Goal: Task Accomplishment & Management: Use online tool/utility

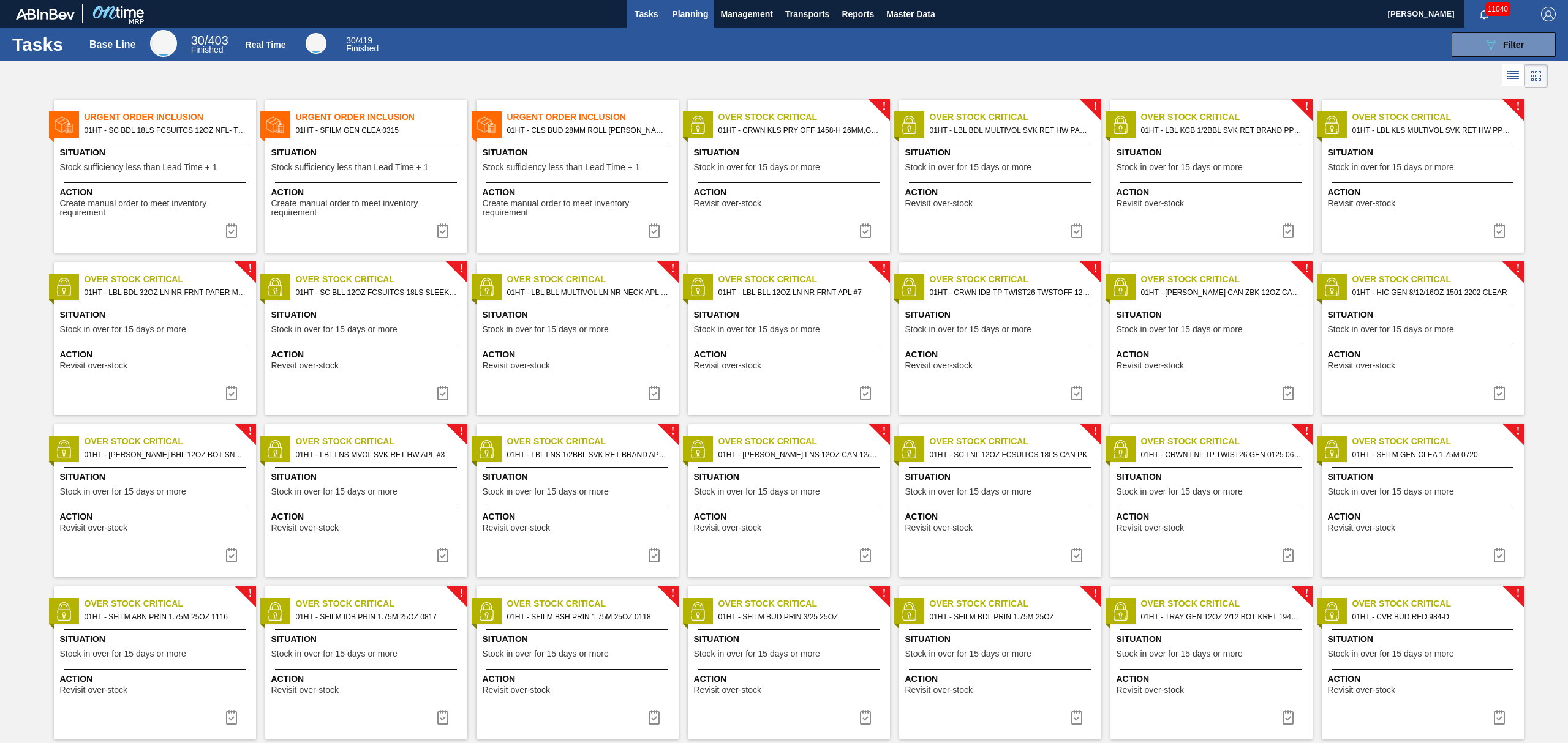
click at [691, 13] on span "Planning" at bounding box center [690, 14] width 36 height 15
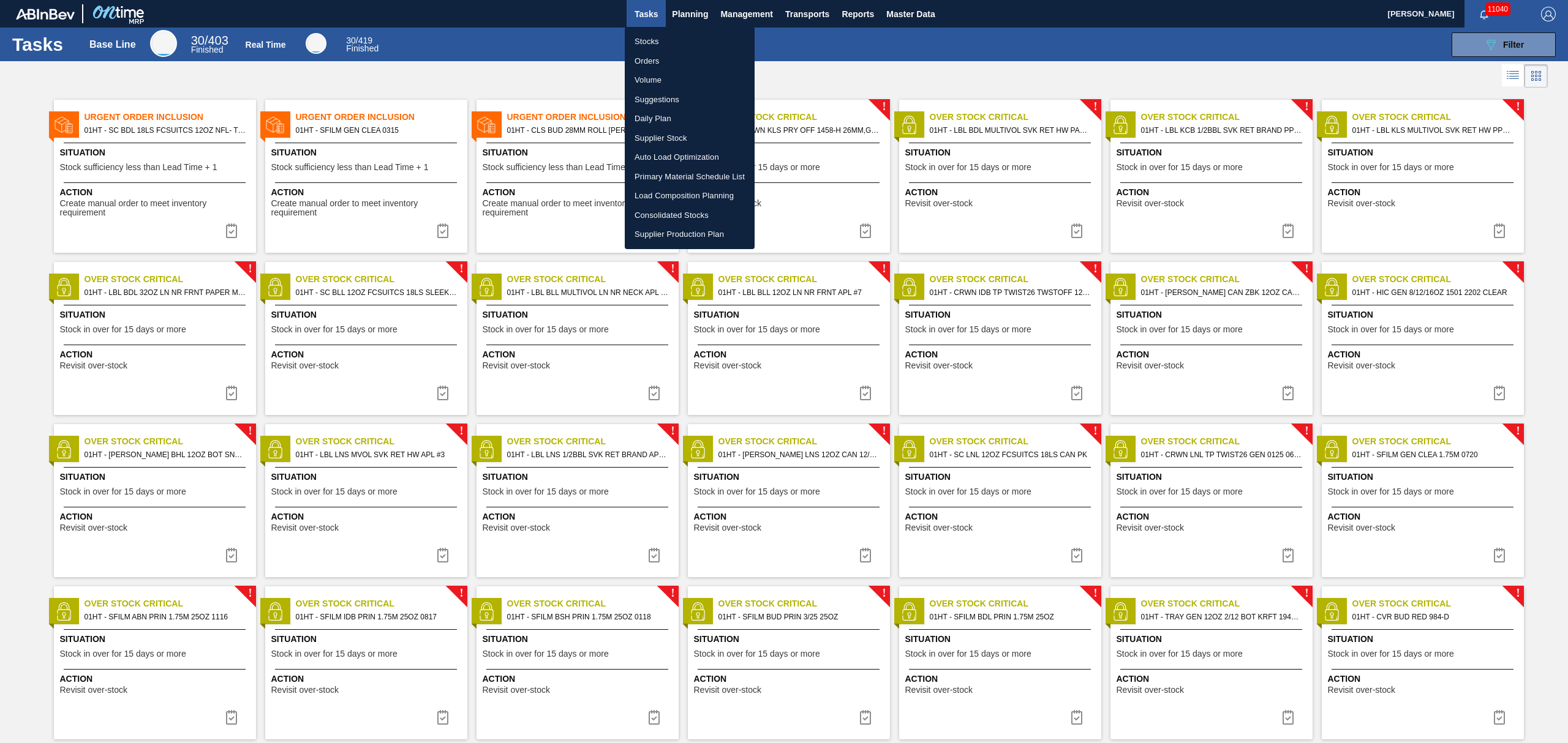
click at [662, 96] on li "Suggestions" at bounding box center [689, 100] width 130 height 20
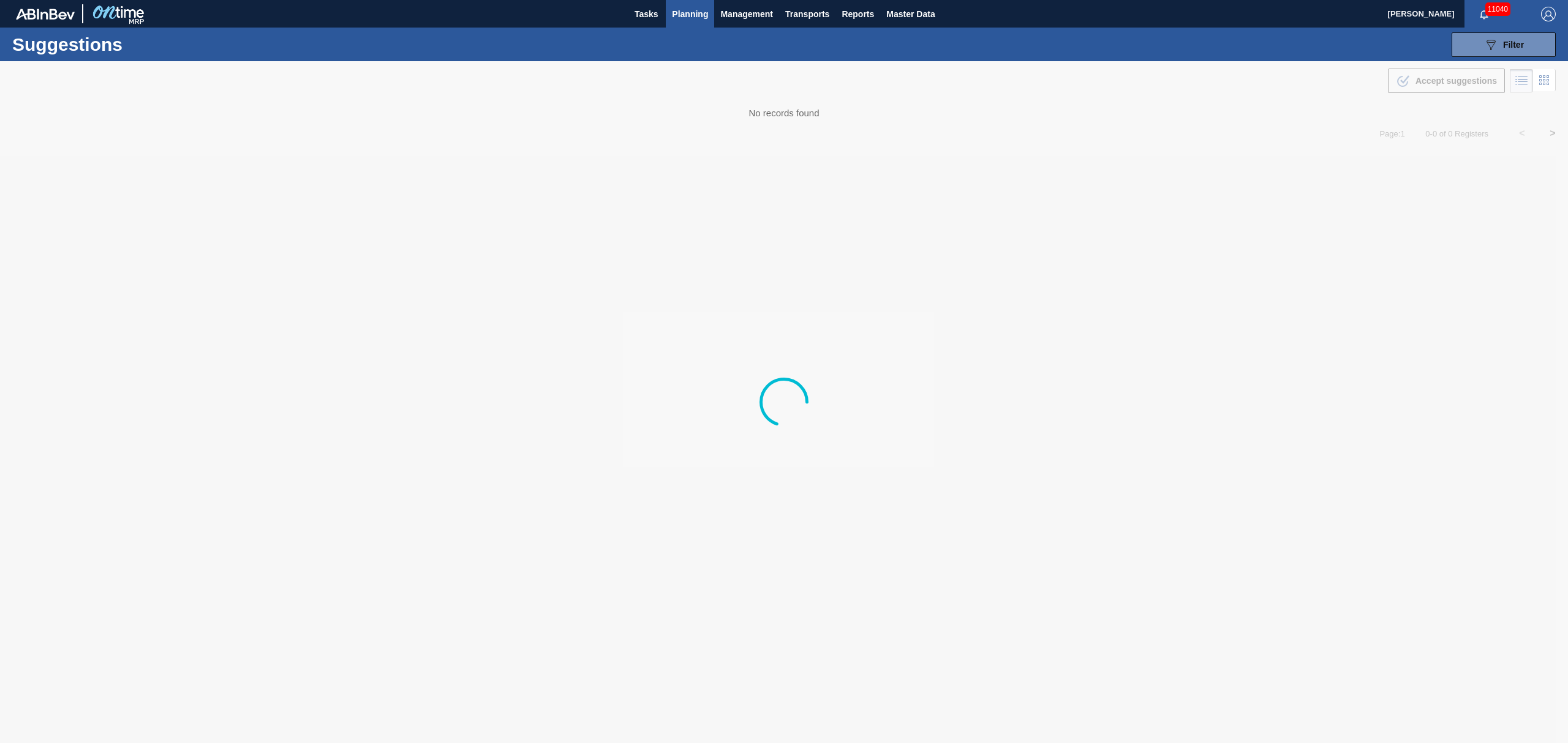
type from "[DATE]"
type to "[DATE]"
click at [1481, 44] on button "089F7B8B-B2A5-4AFE-B5C0-19BA573D28AC Filter" at bounding box center [1503, 44] width 104 height 24
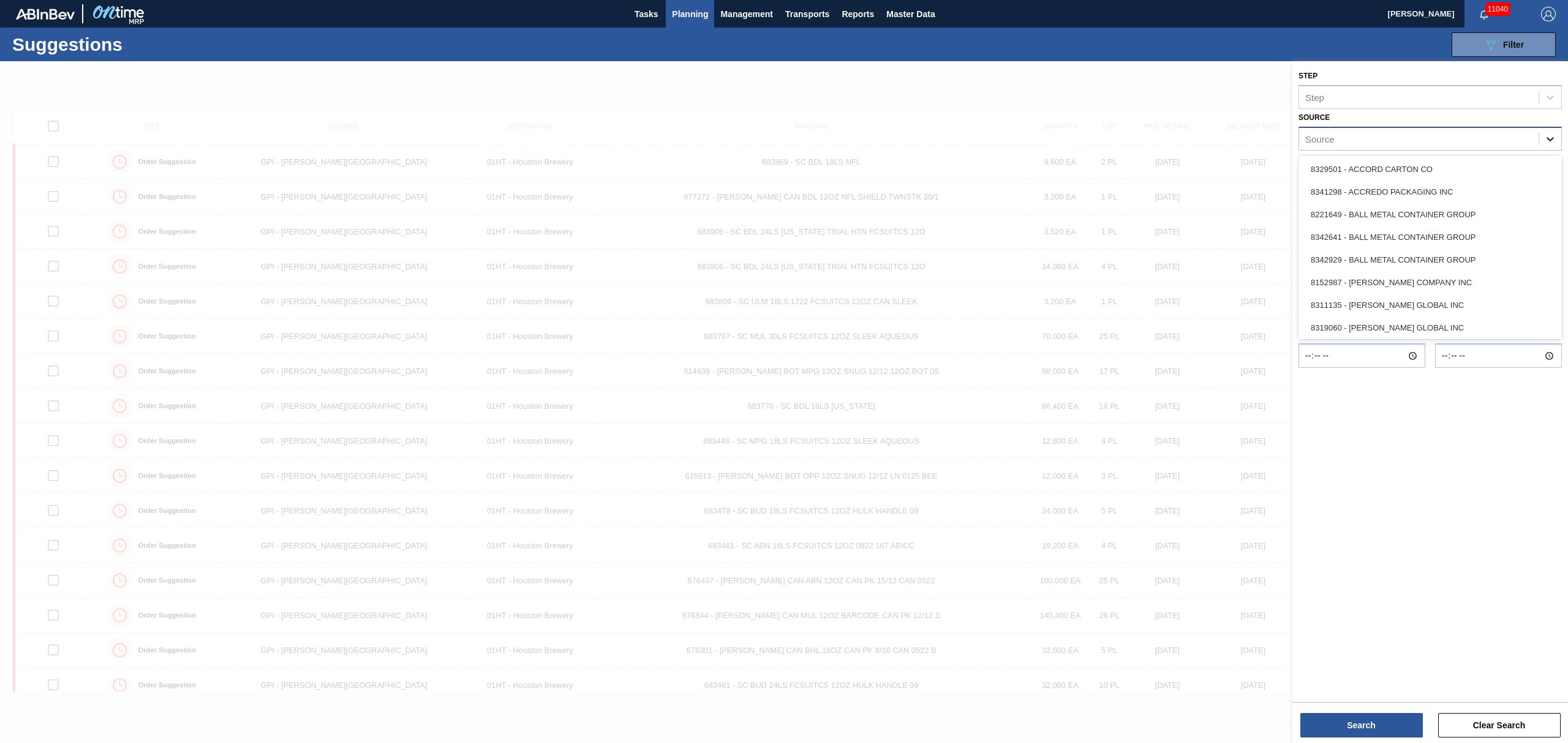
click at [1552, 133] on icon at bounding box center [1550, 139] width 12 height 12
click at [1469, 319] on div "8219776 - WESTROCK COMPANY - FOLDING CAR" at bounding box center [1430, 326] width 263 height 23
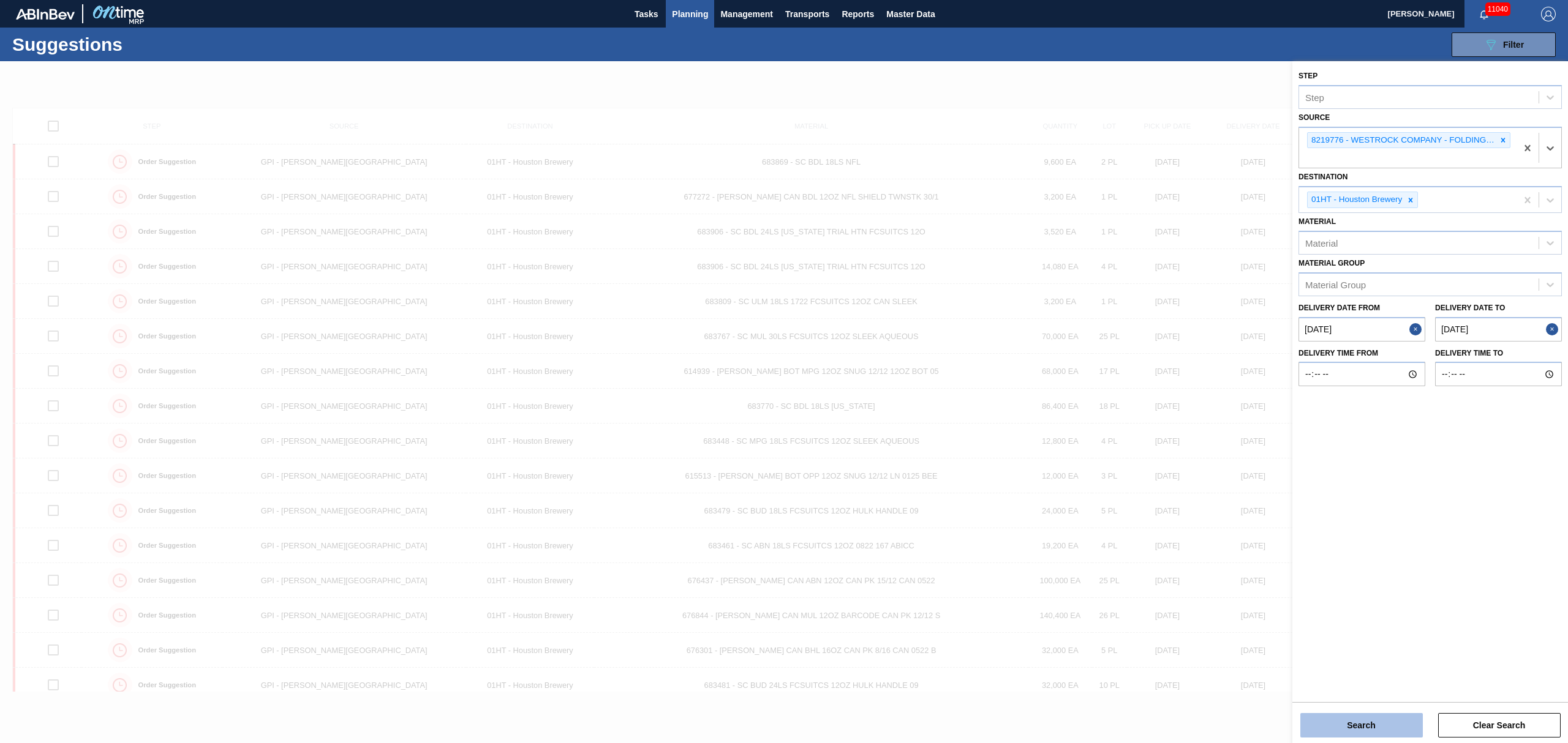
click at [1360, 721] on button "Search" at bounding box center [1361, 725] width 123 height 24
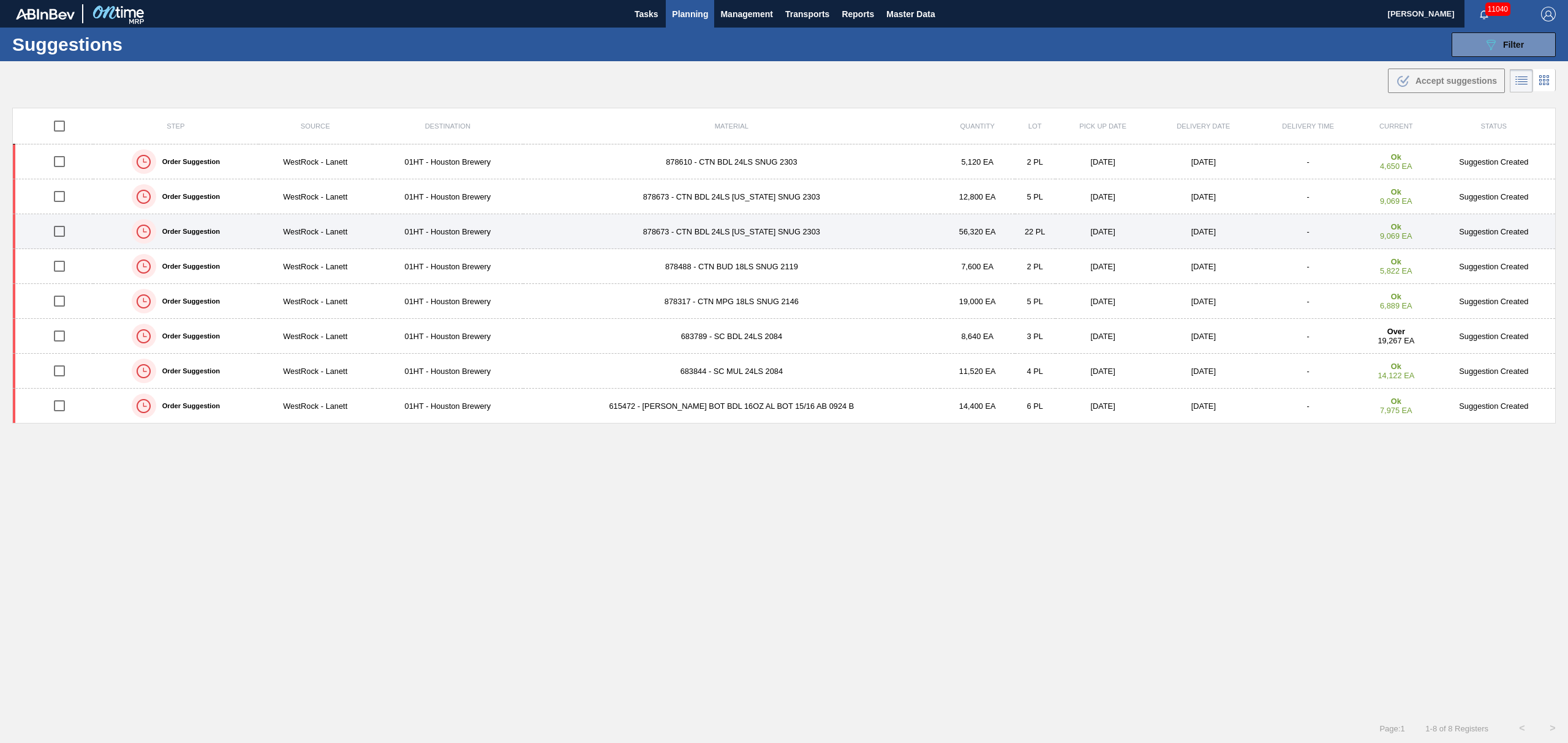
click at [59, 232] on input "checkbox" at bounding box center [59, 231] width 26 height 26
checkbox input "true"
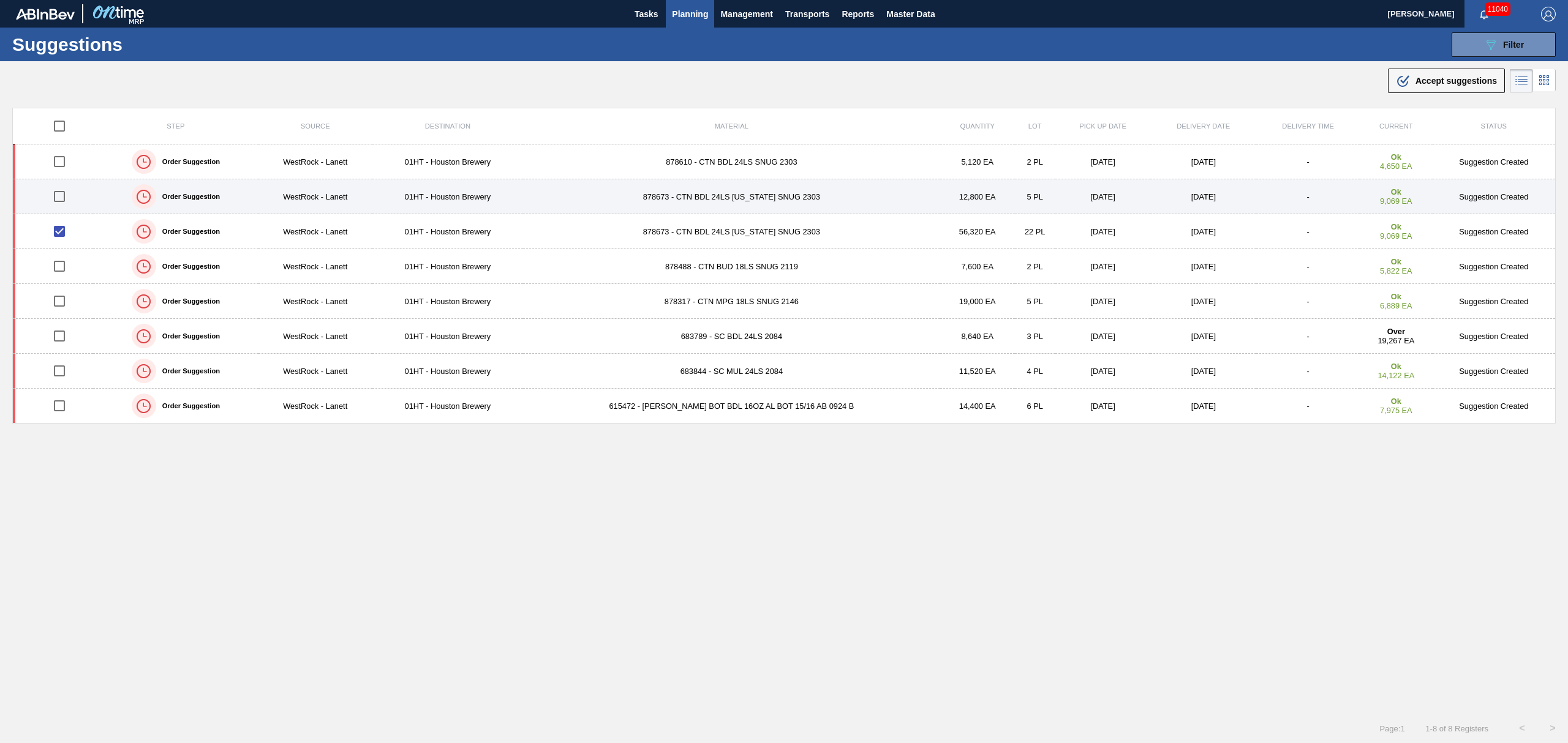
click at [65, 197] on input "checkbox" at bounding box center [59, 196] width 26 height 26
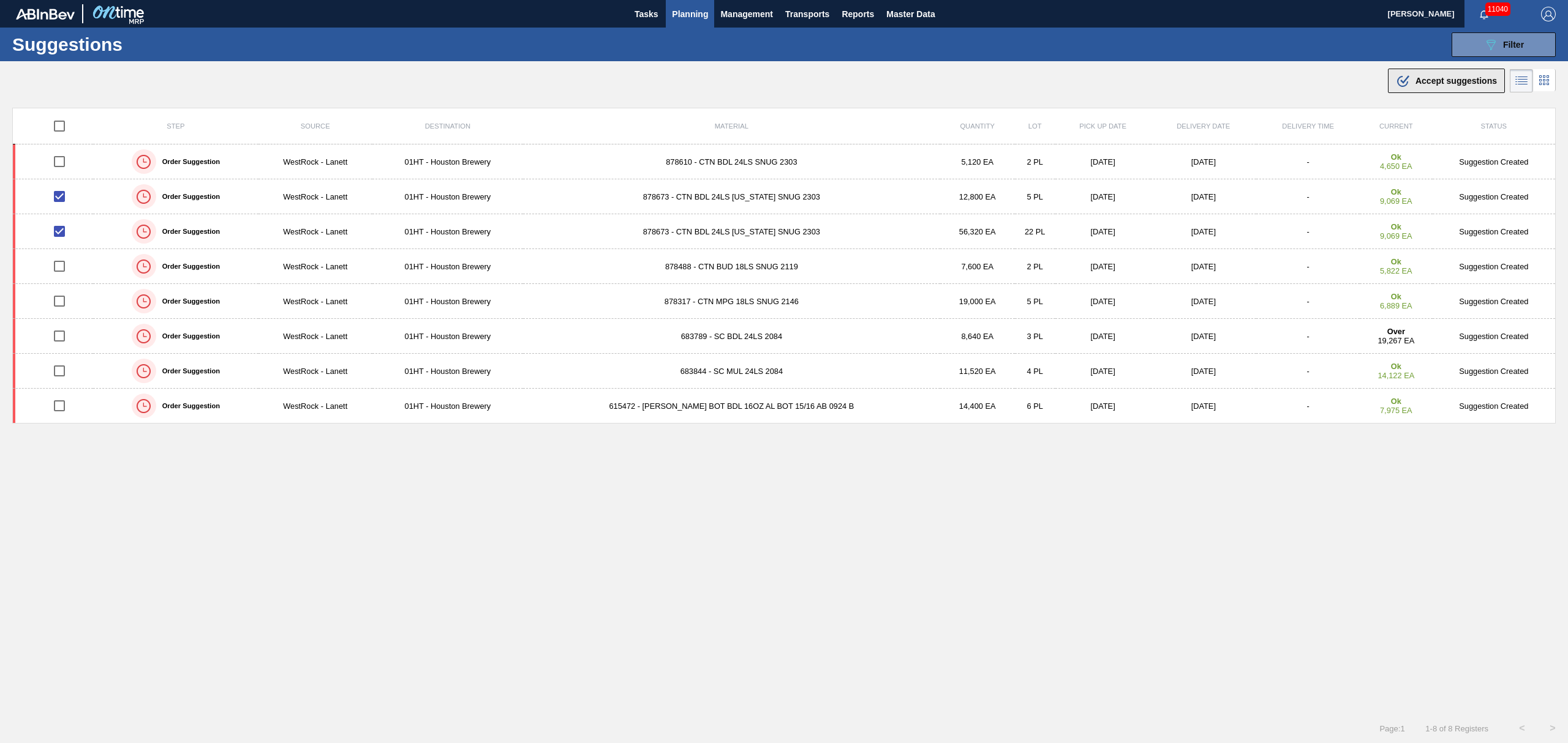
click at [1416, 76] on span "Accept suggestions" at bounding box center [1456, 81] width 81 height 10
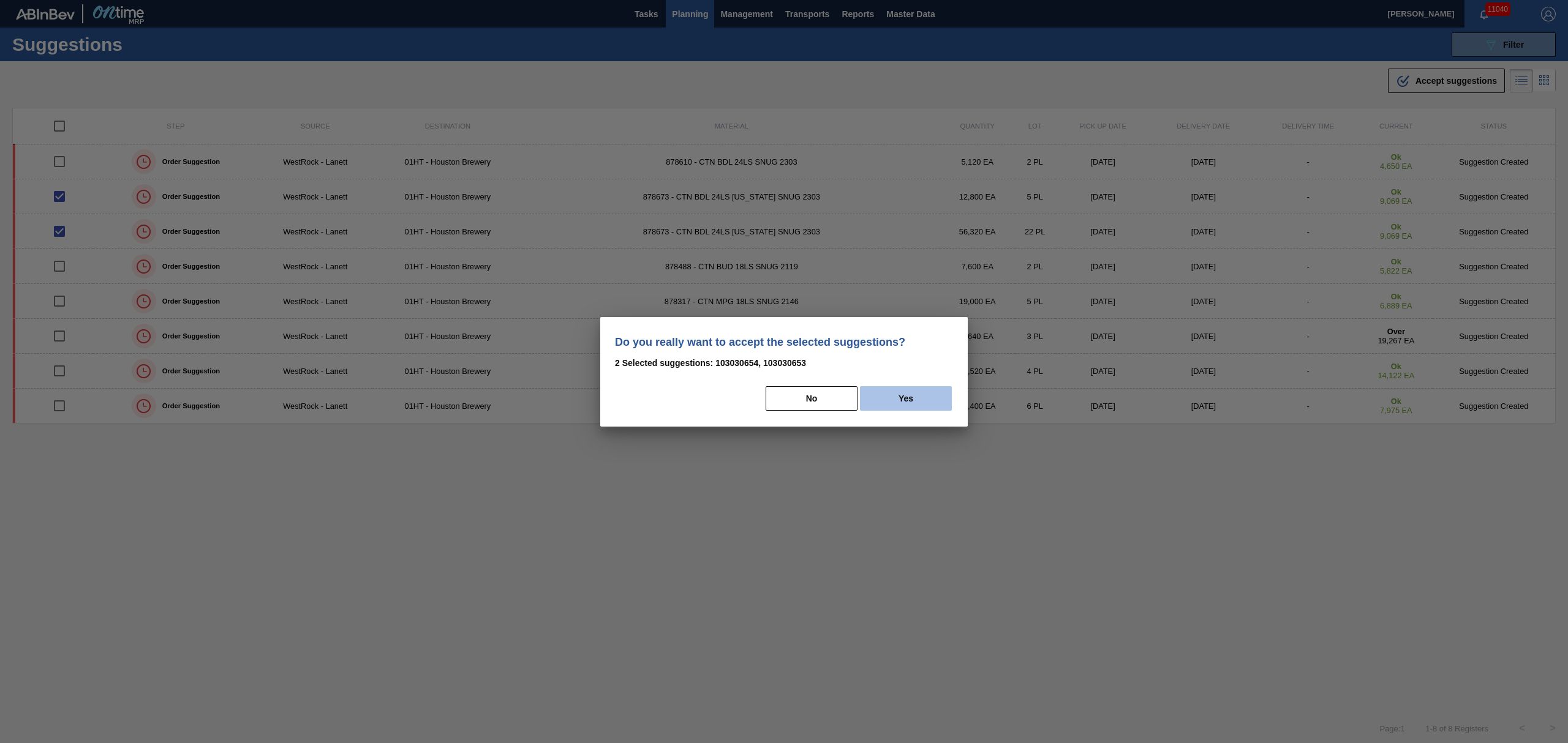
click at [889, 400] on button "Yes" at bounding box center [905, 398] width 92 height 24
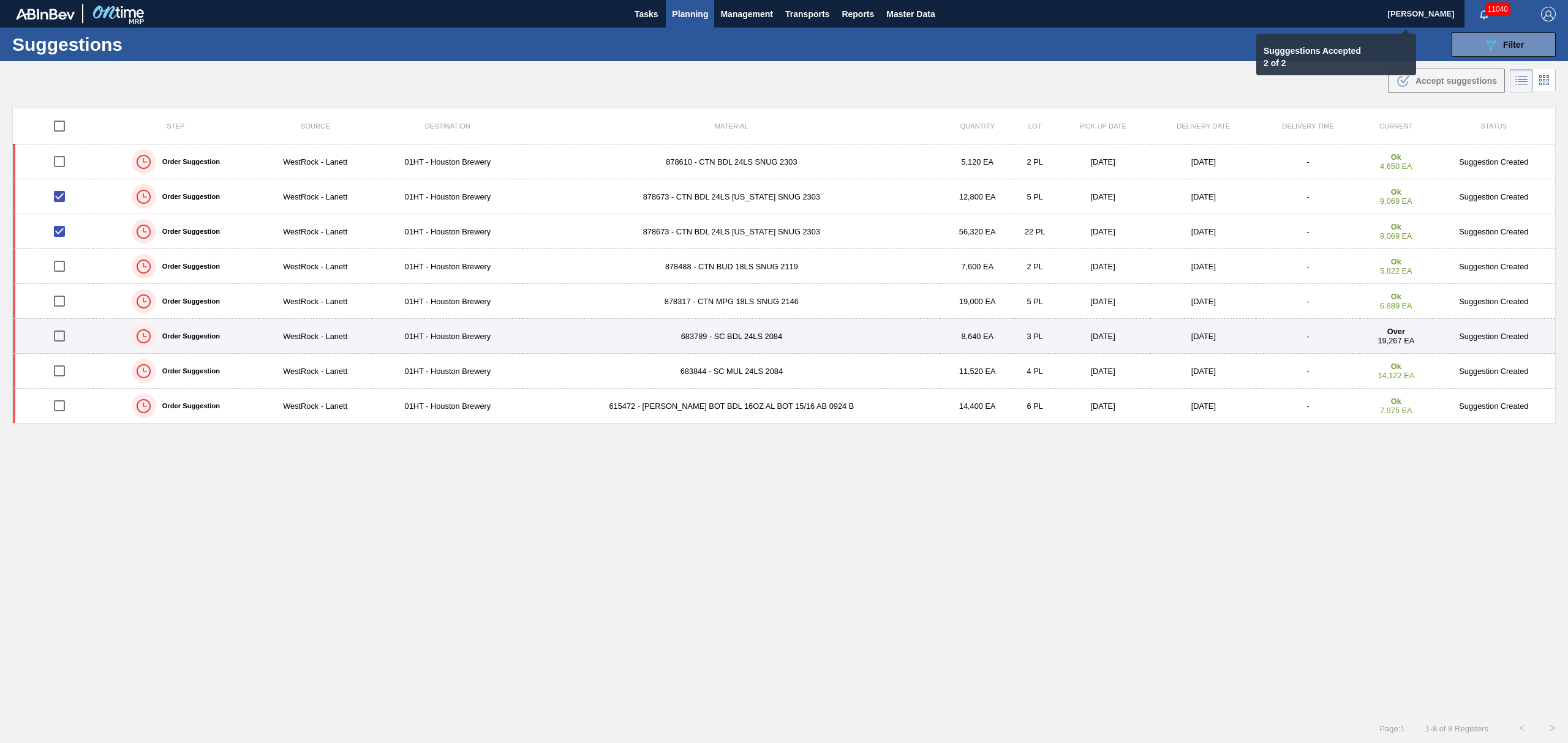
checkbox input "false"
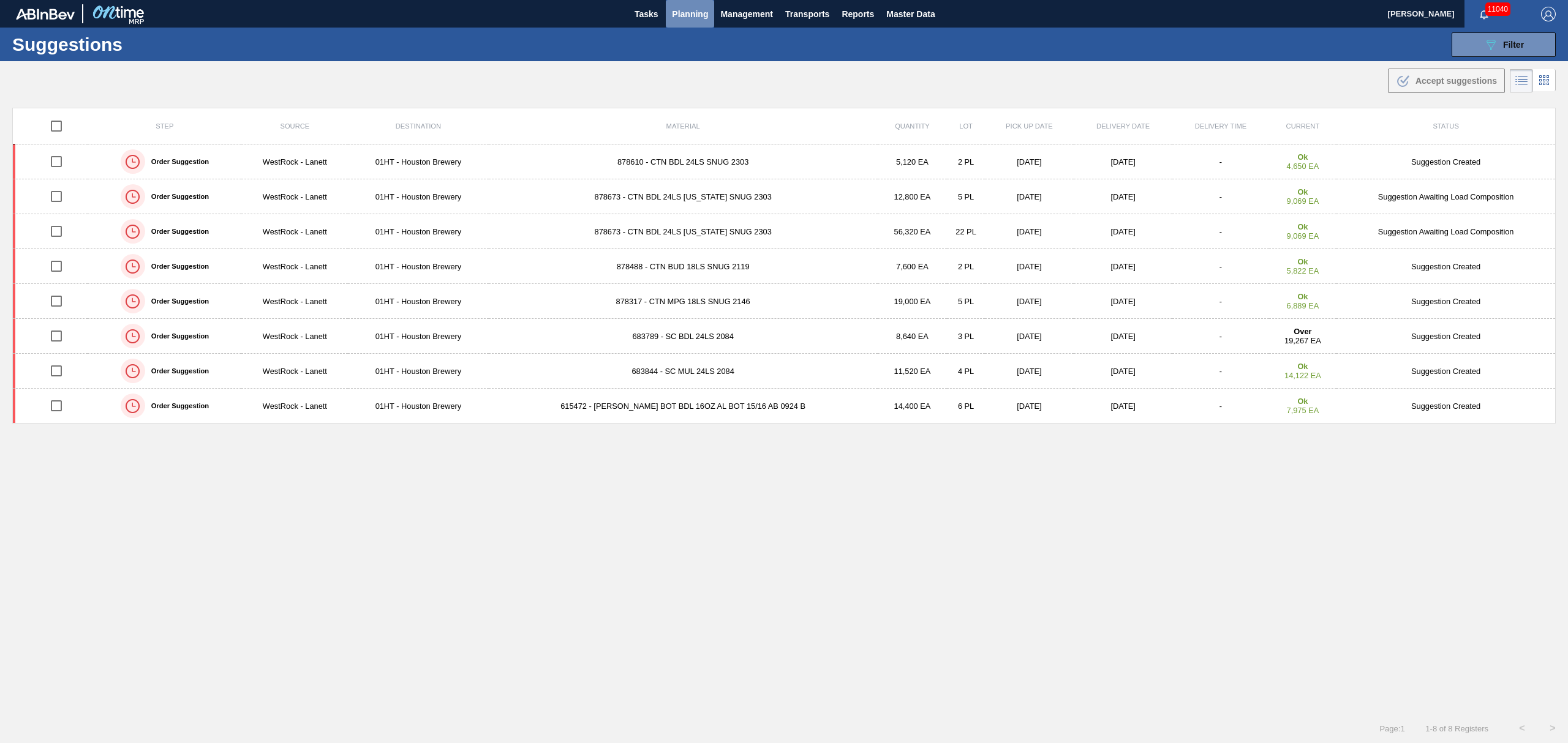
click at [682, 17] on span "Planning" at bounding box center [690, 14] width 36 height 15
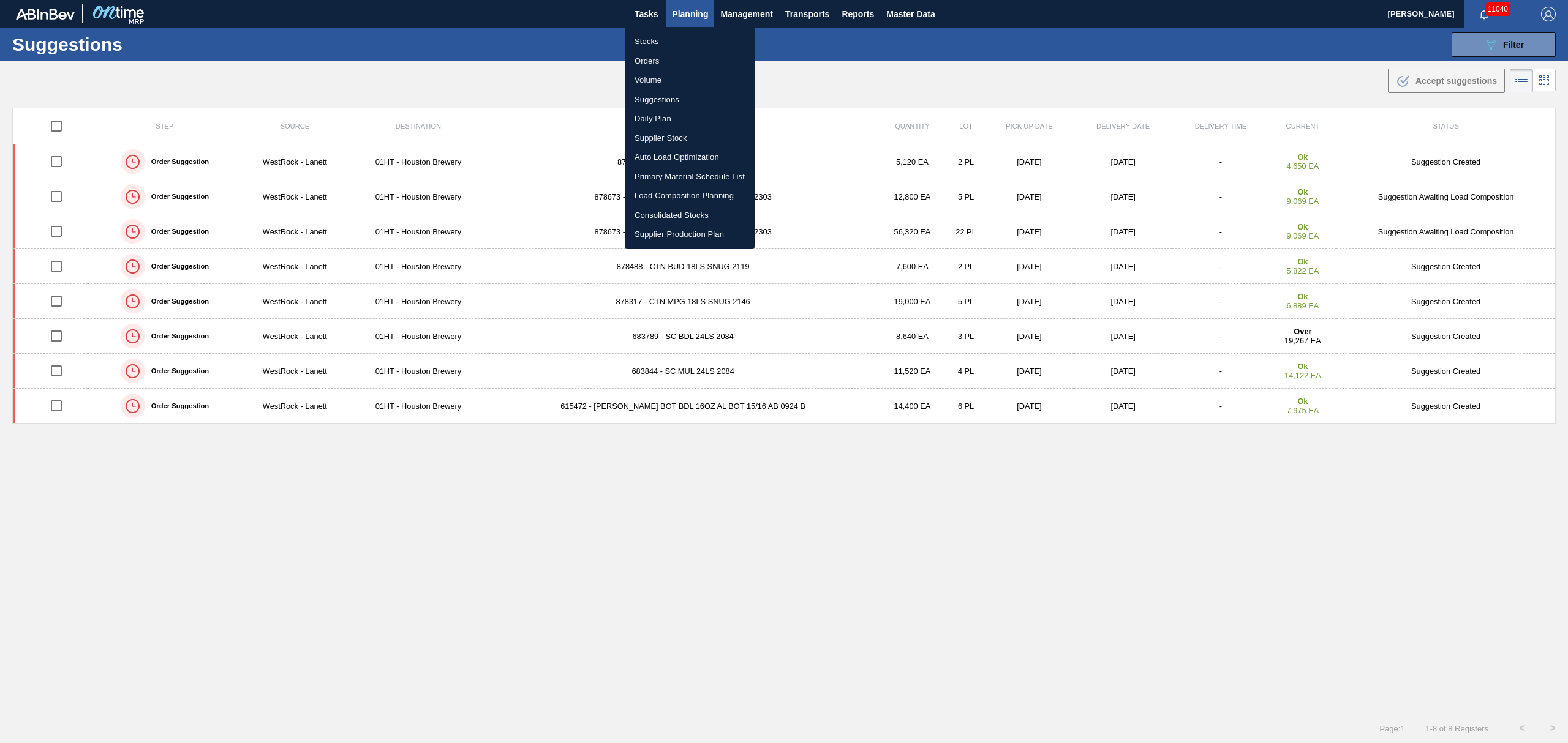
click at [658, 189] on li "Load Composition Planning" at bounding box center [689, 196] width 130 height 20
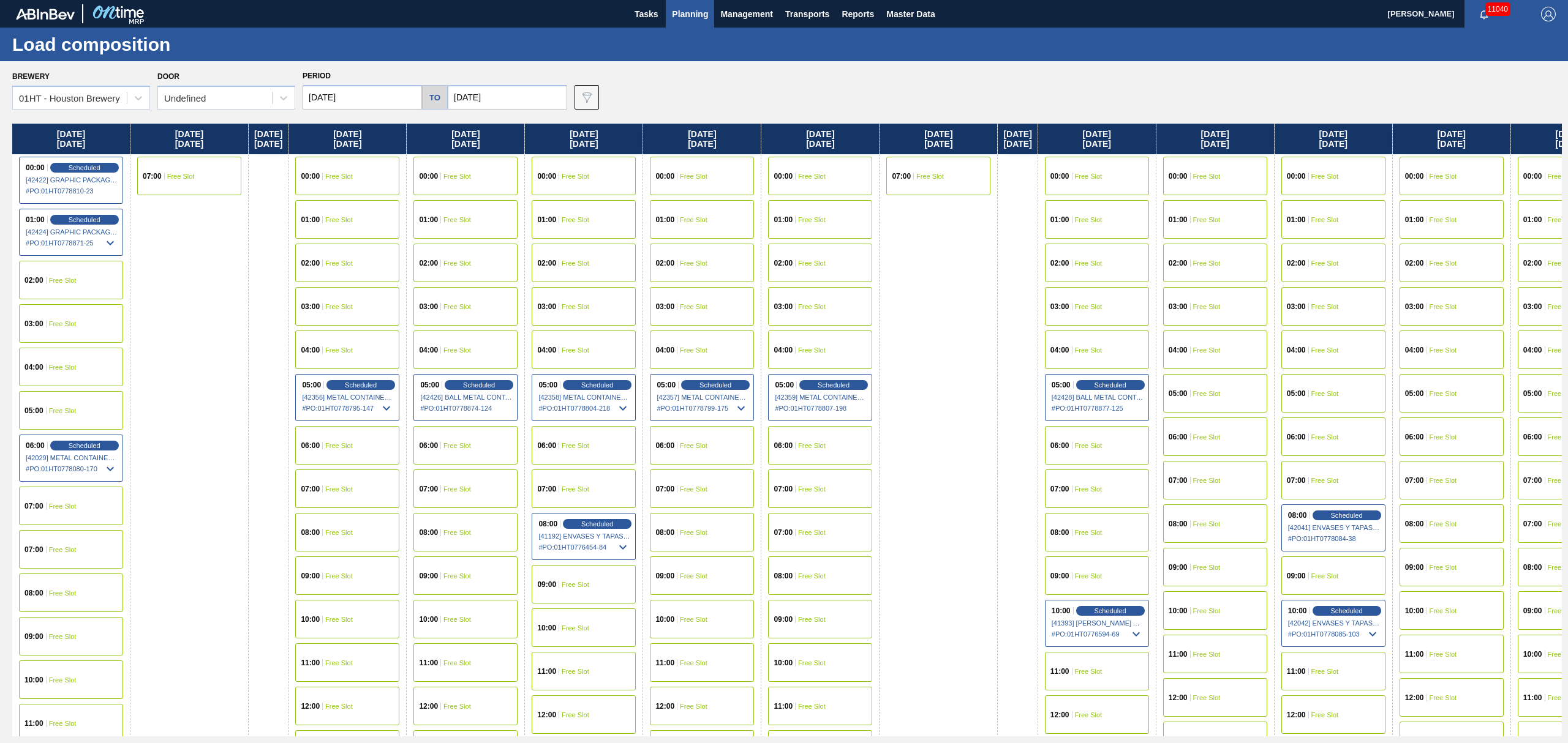
click at [378, 98] on input "[DATE]" at bounding box center [362, 97] width 120 height 24
click at [362, 187] on div "9" at bounding box center [357, 186] width 17 height 17
type input "[DATE]"
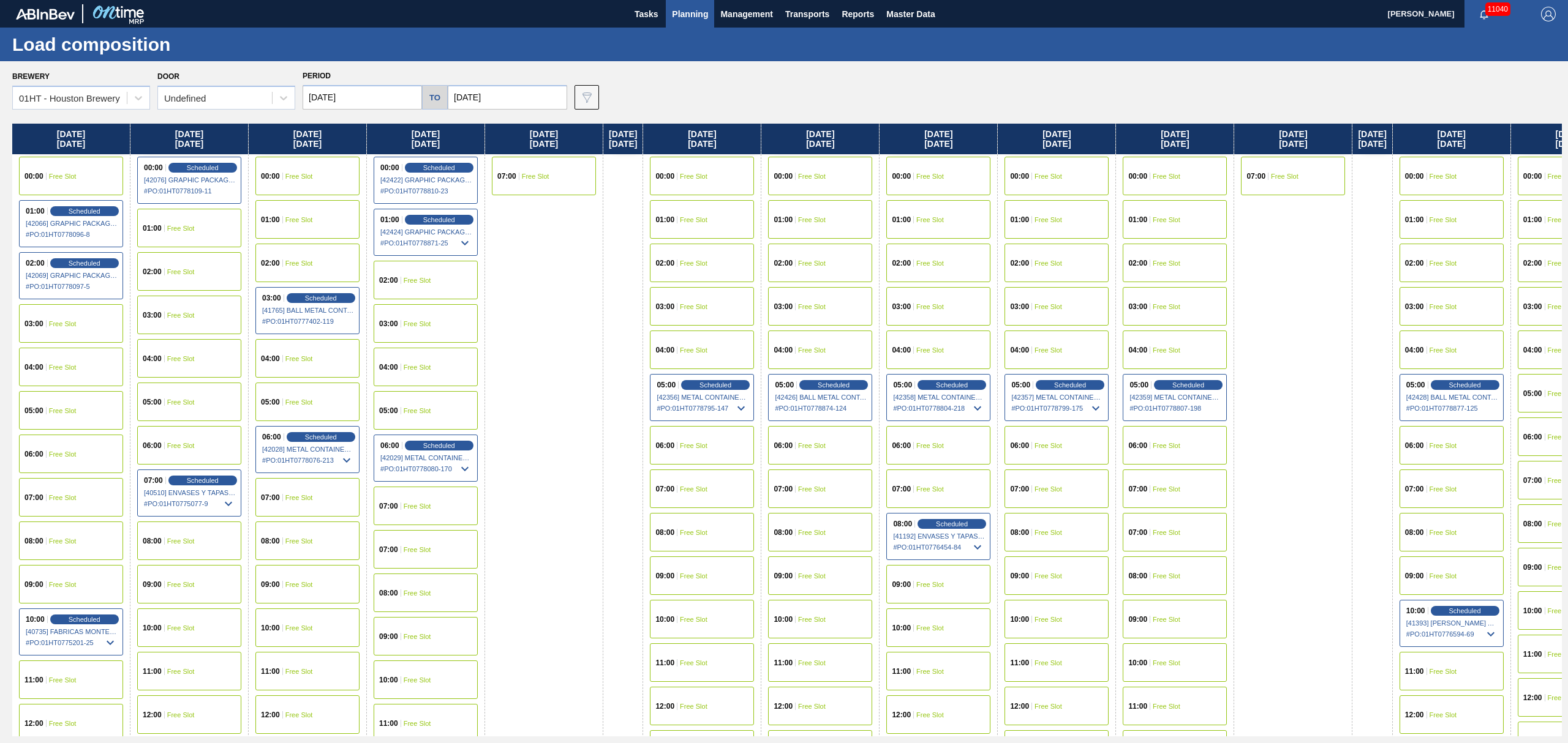
click at [298, 354] on div "04:00 Free Slot" at bounding box center [307, 358] width 104 height 39
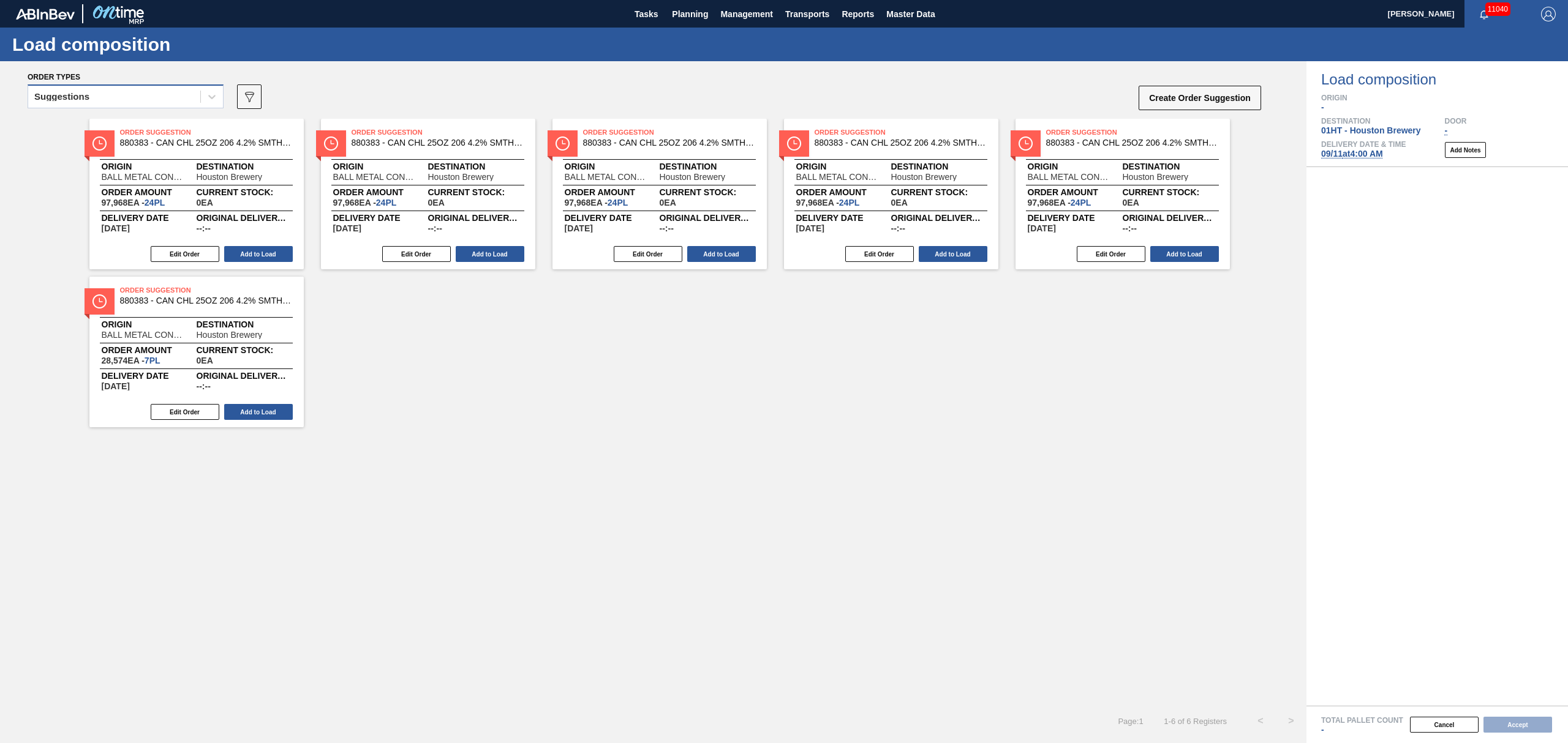
click at [108, 93] on div "Suggestions" at bounding box center [114, 97] width 172 height 18
drag, startPoint x: 118, startPoint y: 140, endPoint x: 128, endPoint y: 130, distance: 14.1
click at [128, 130] on div "Awaiting load composition Suggestions Released - Awaiting Load Comp." at bounding box center [125, 149] width 196 height 73
click at [128, 130] on div "Awaiting load composition" at bounding box center [125, 127] width 196 height 23
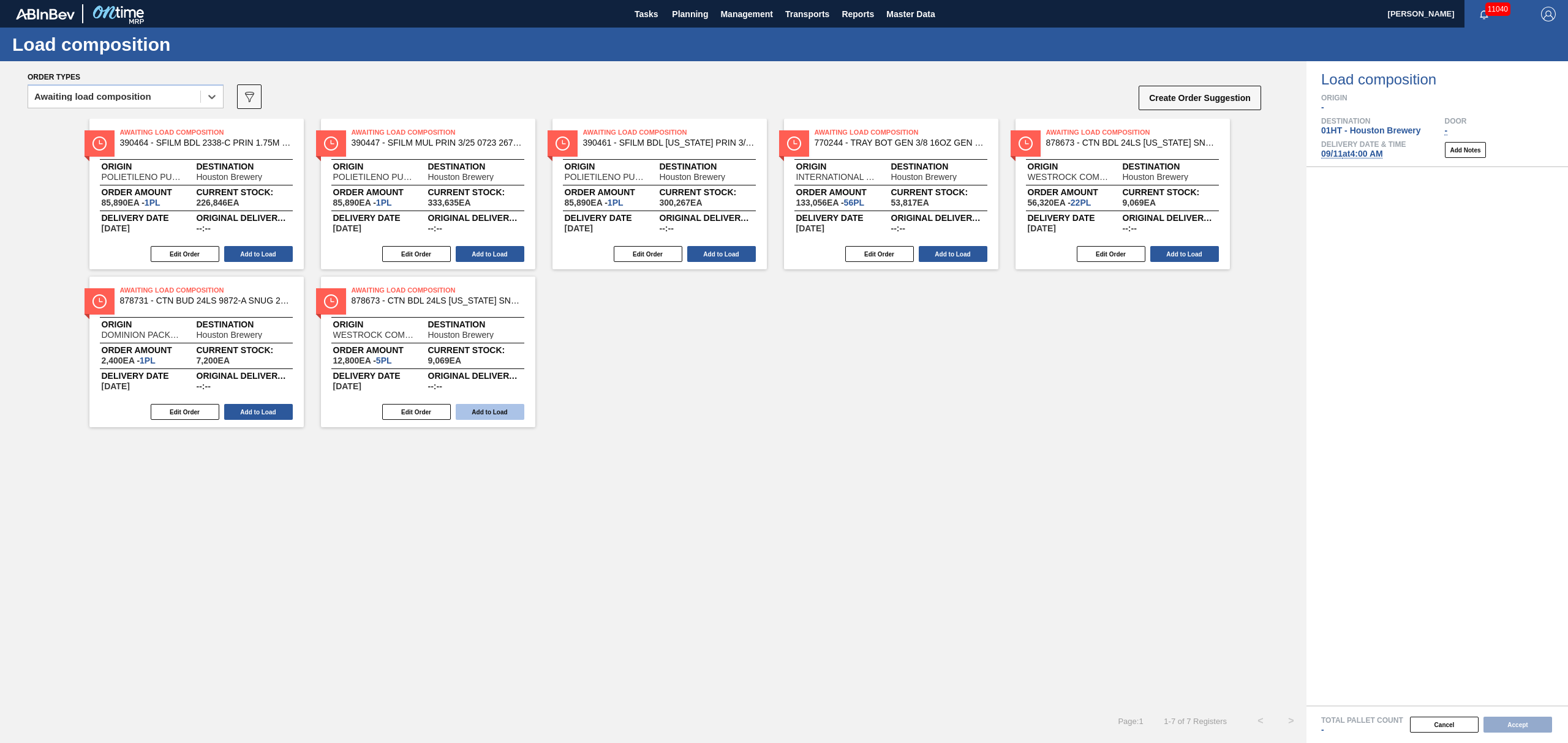
click at [480, 406] on button "Add to Load" at bounding box center [489, 412] width 68 height 16
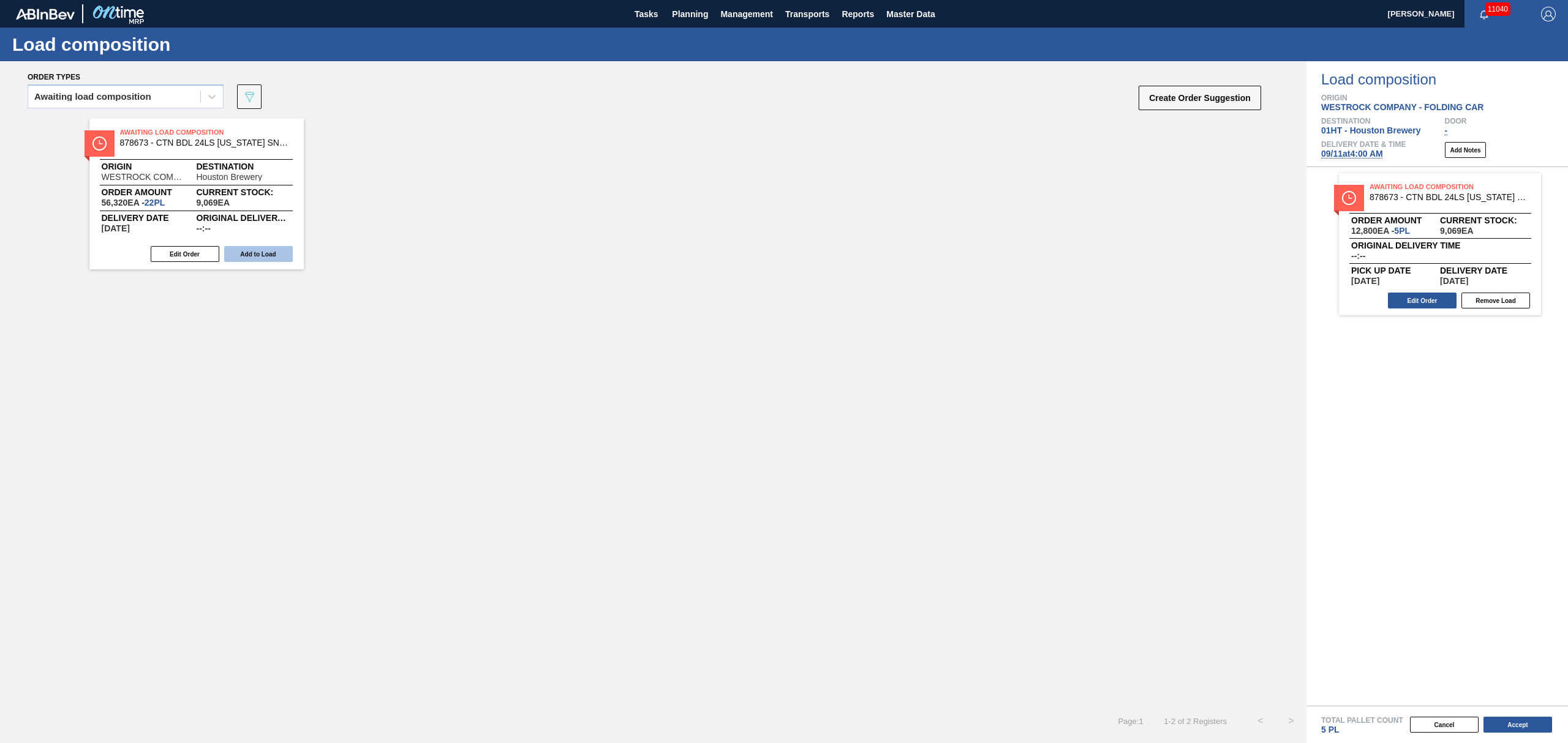
click at [255, 256] on button "Add to Load" at bounding box center [258, 255] width 68 height 16
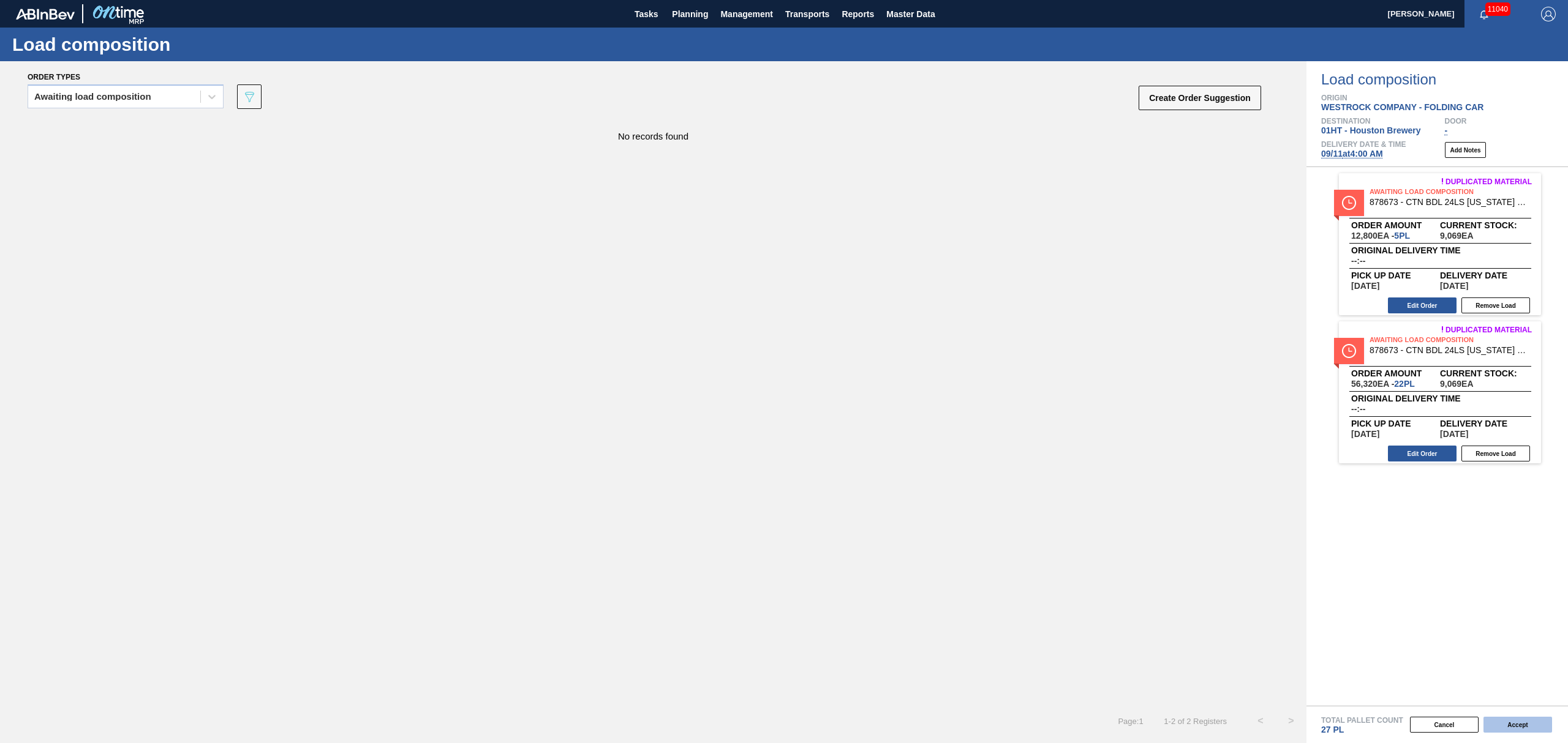
click at [1505, 724] on button "Accept" at bounding box center [1517, 725] width 68 height 16
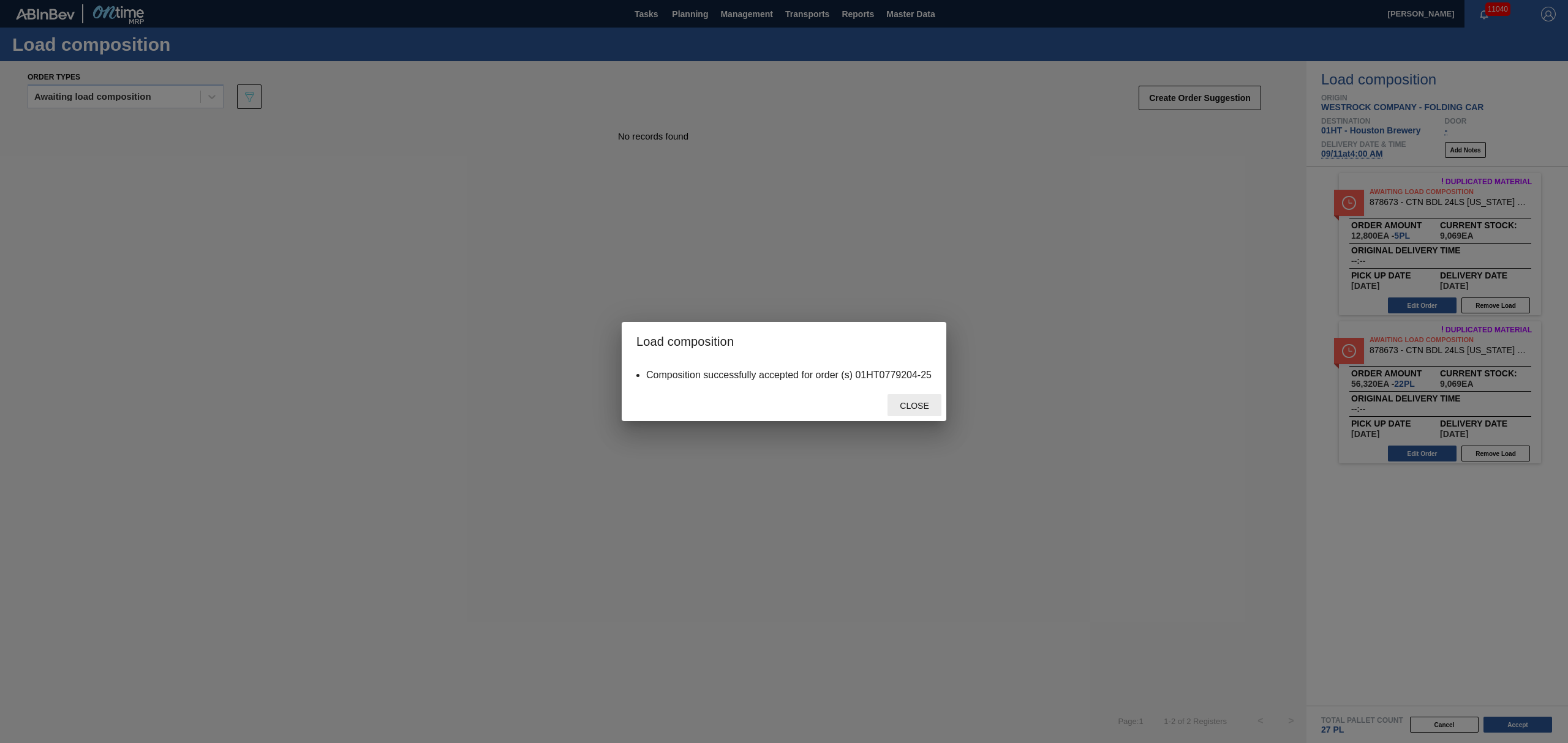
click at [915, 402] on span "Close" at bounding box center [914, 406] width 48 height 10
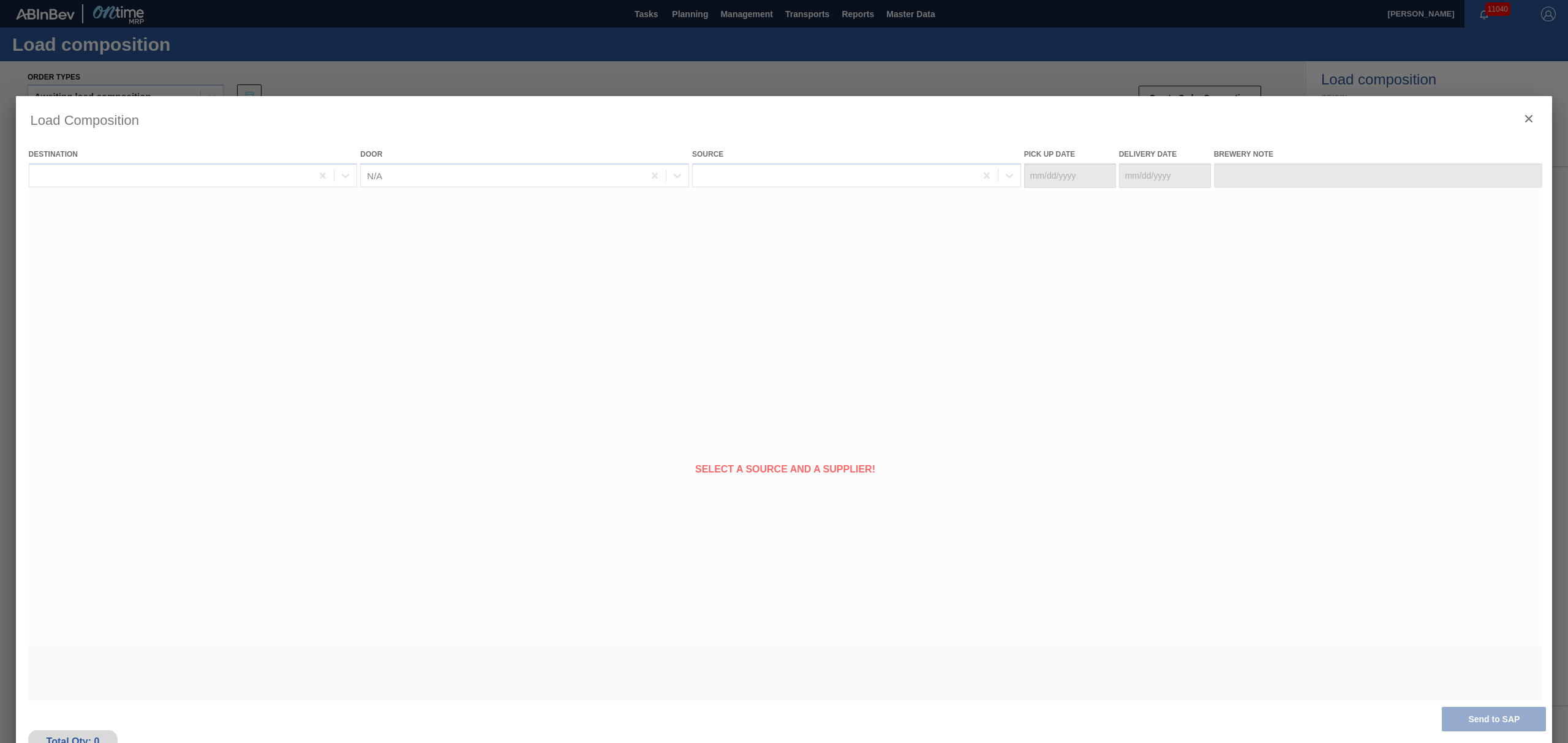
type Date "[DATE]"
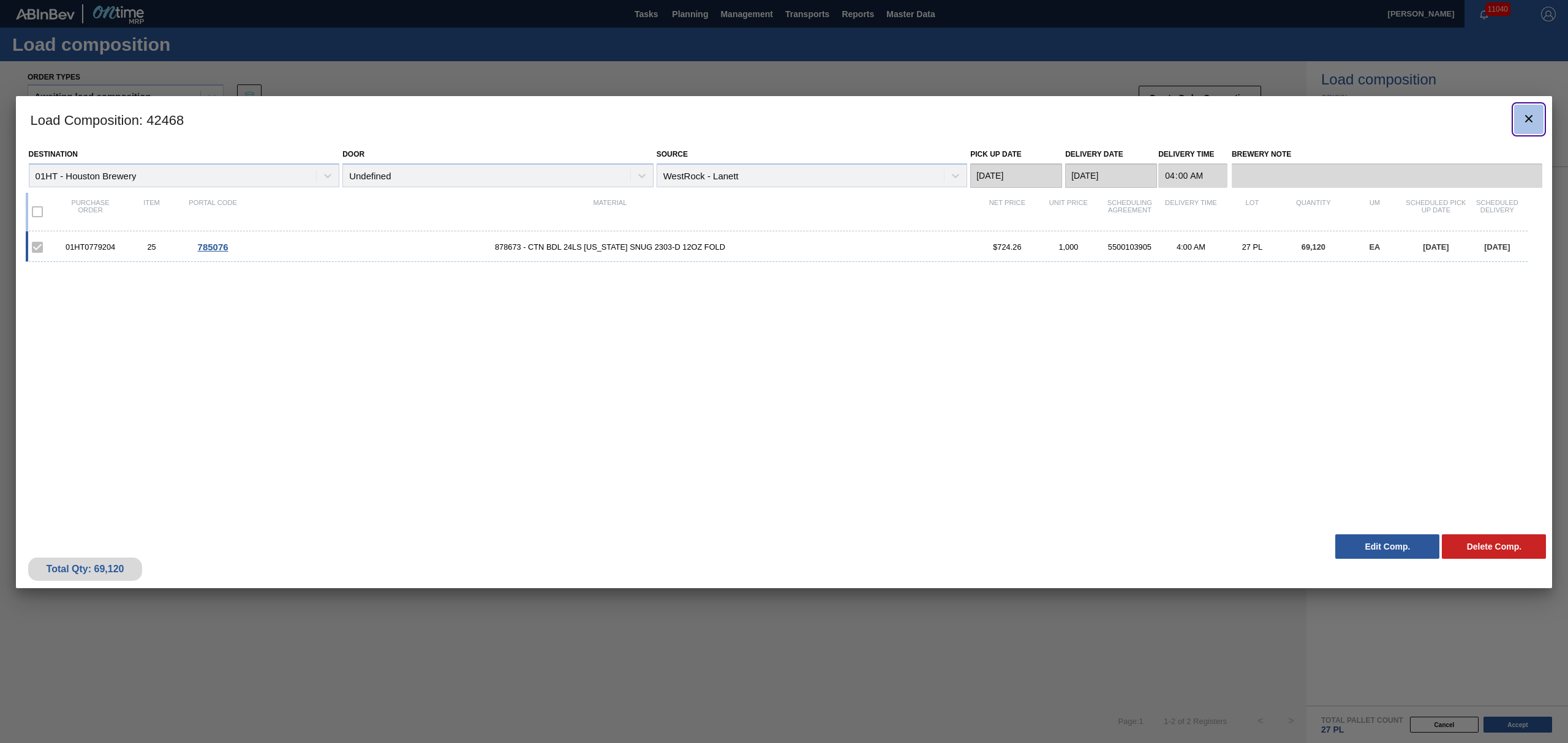
click at [1523, 119] on icon "botão de ícone" at bounding box center [1529, 119] width 15 height 15
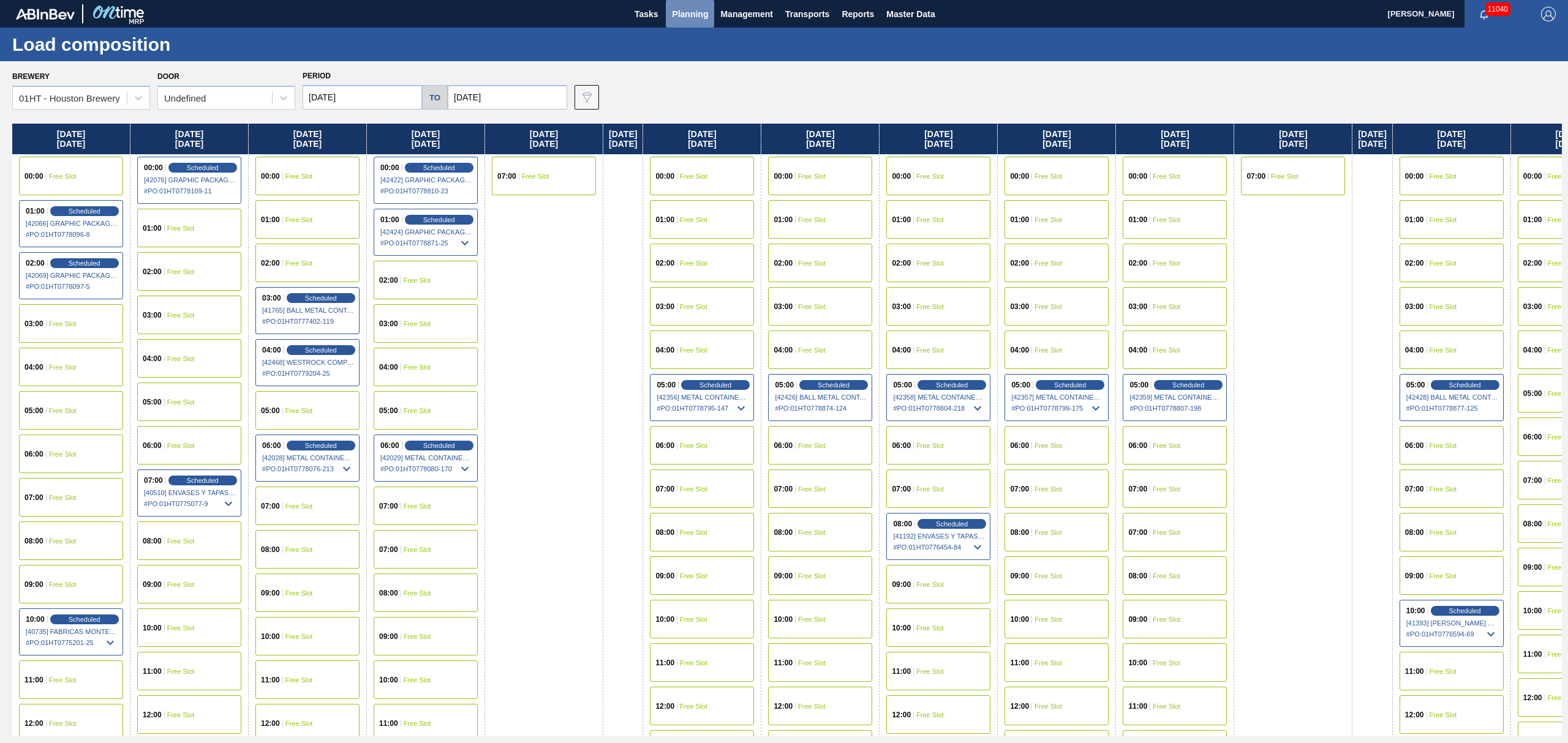
click at [687, 11] on span "Planning" at bounding box center [690, 14] width 36 height 15
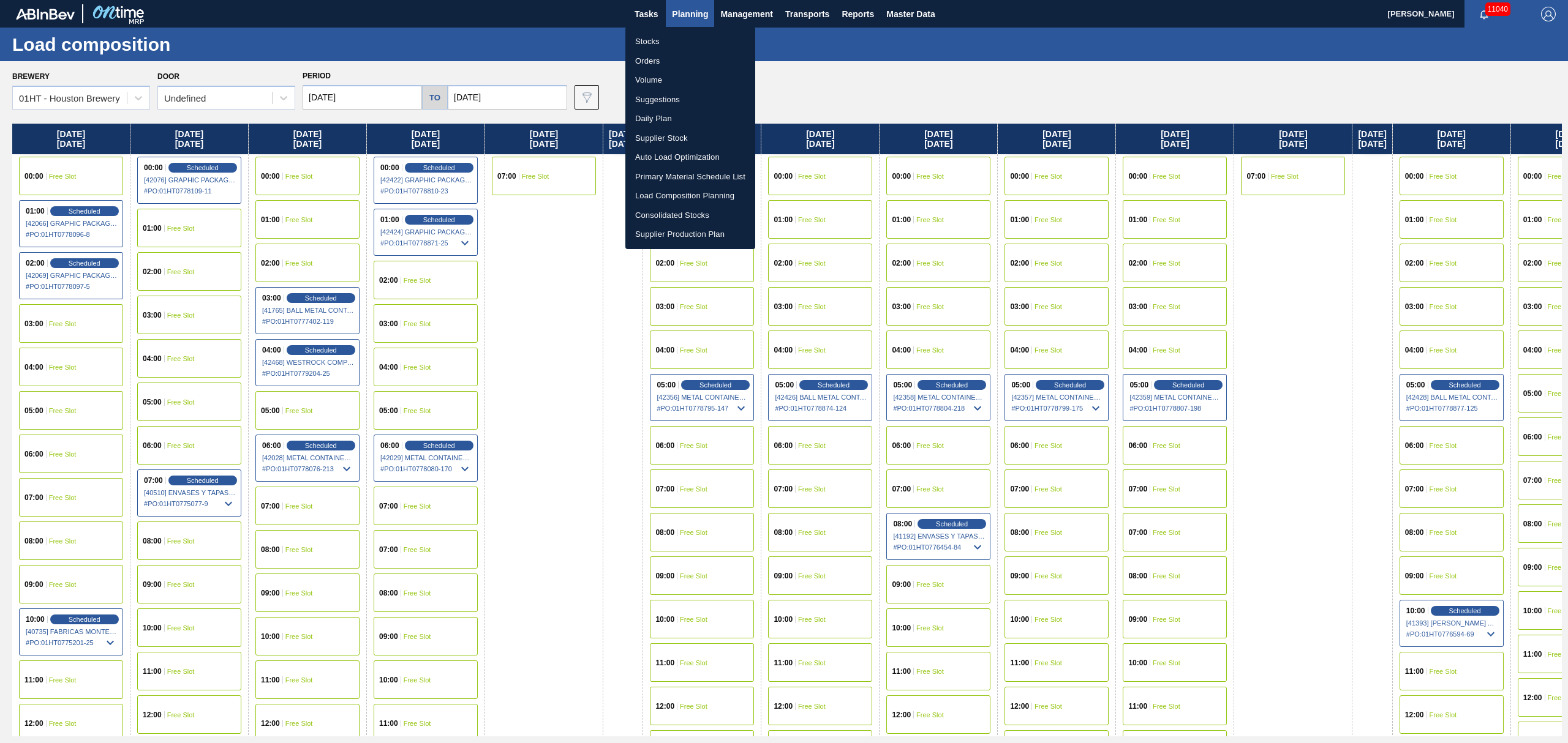
click at [647, 40] on li "Stocks" at bounding box center [690, 41] width 130 height 20
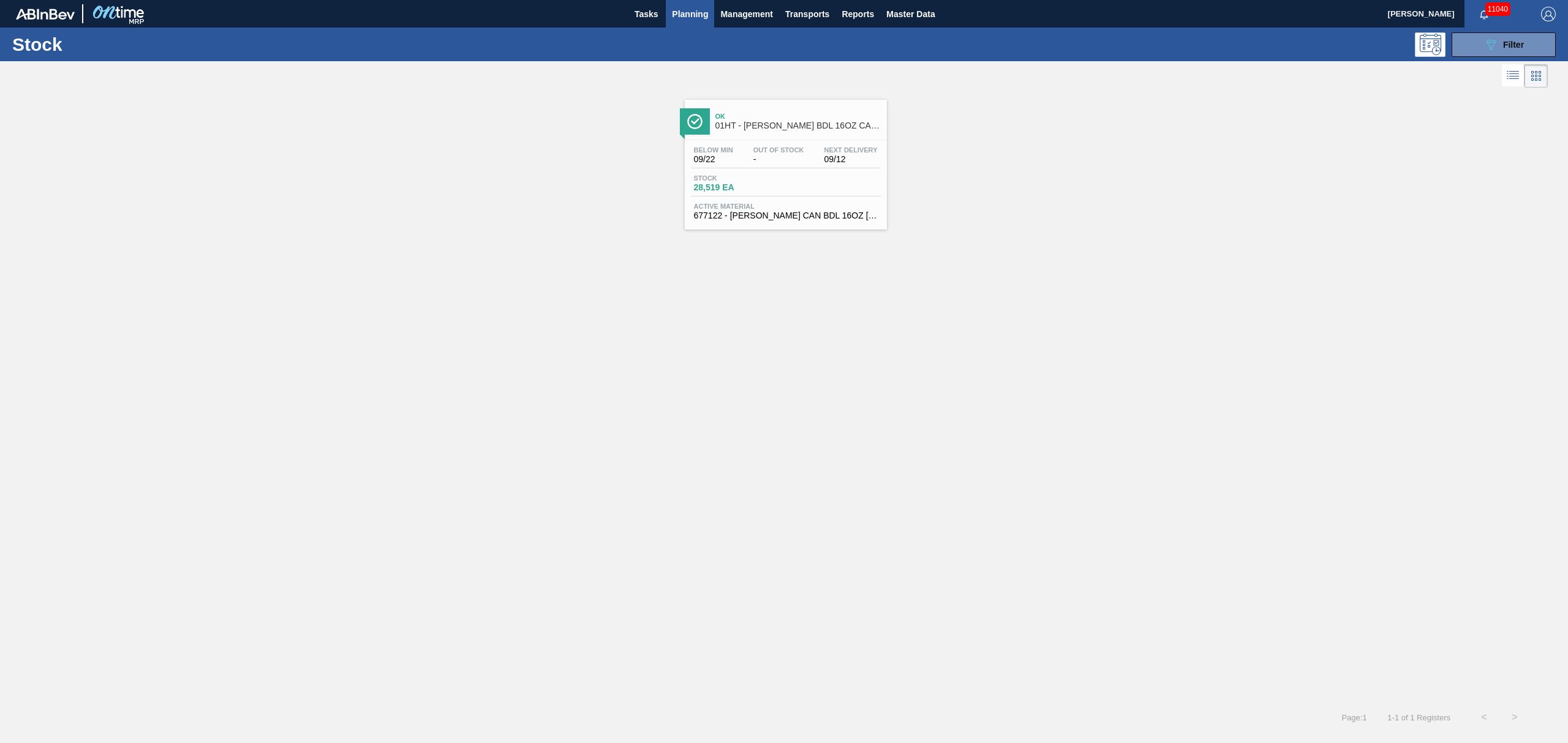
drag, startPoint x: 1492, startPoint y: 40, endPoint x: 1476, endPoint y: 73, distance: 36.7
click at [1491, 40] on icon "089F7B8B-B2A5-4AFE-B5C0-19BA573D28AC" at bounding box center [1491, 45] width 15 height 15
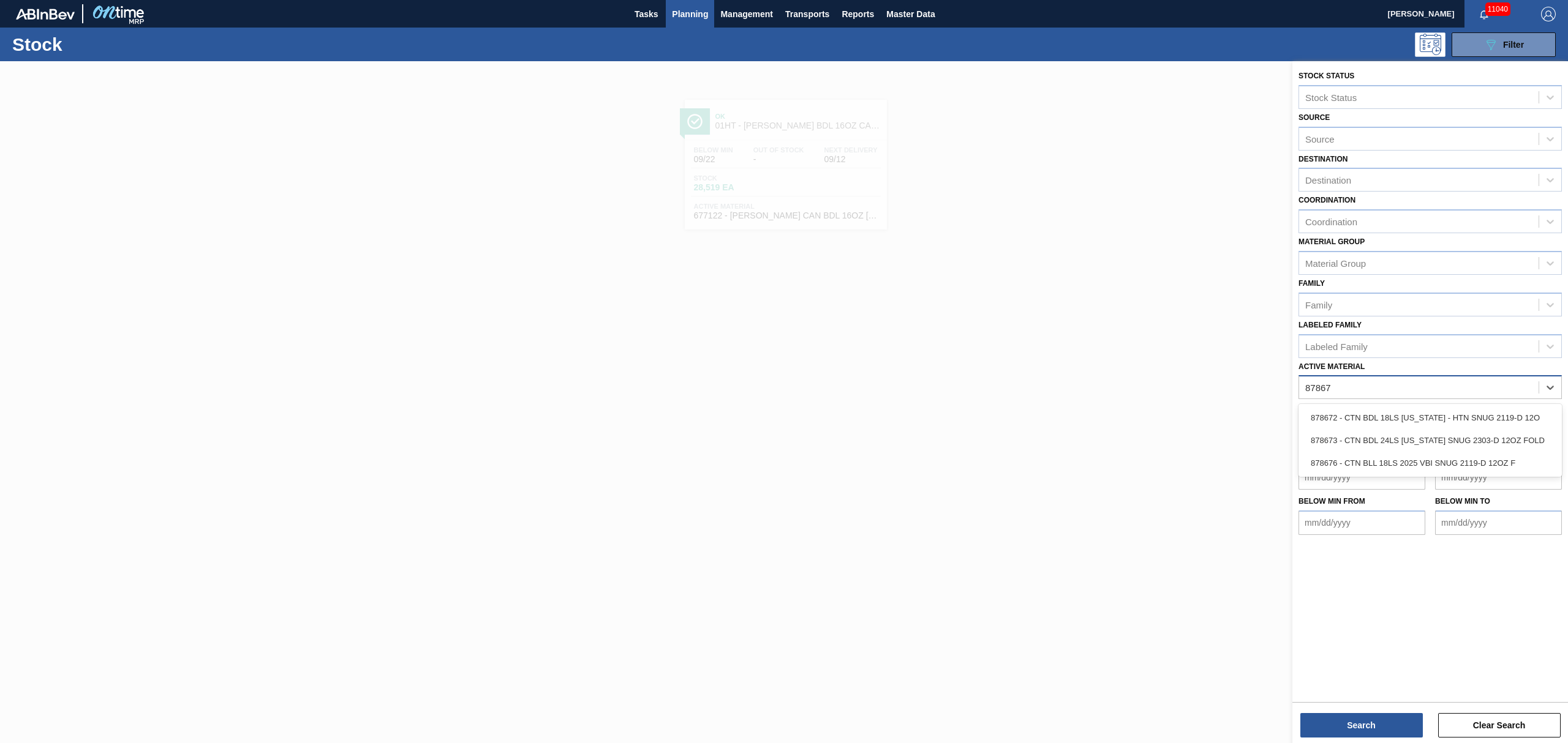
type Material "878673"
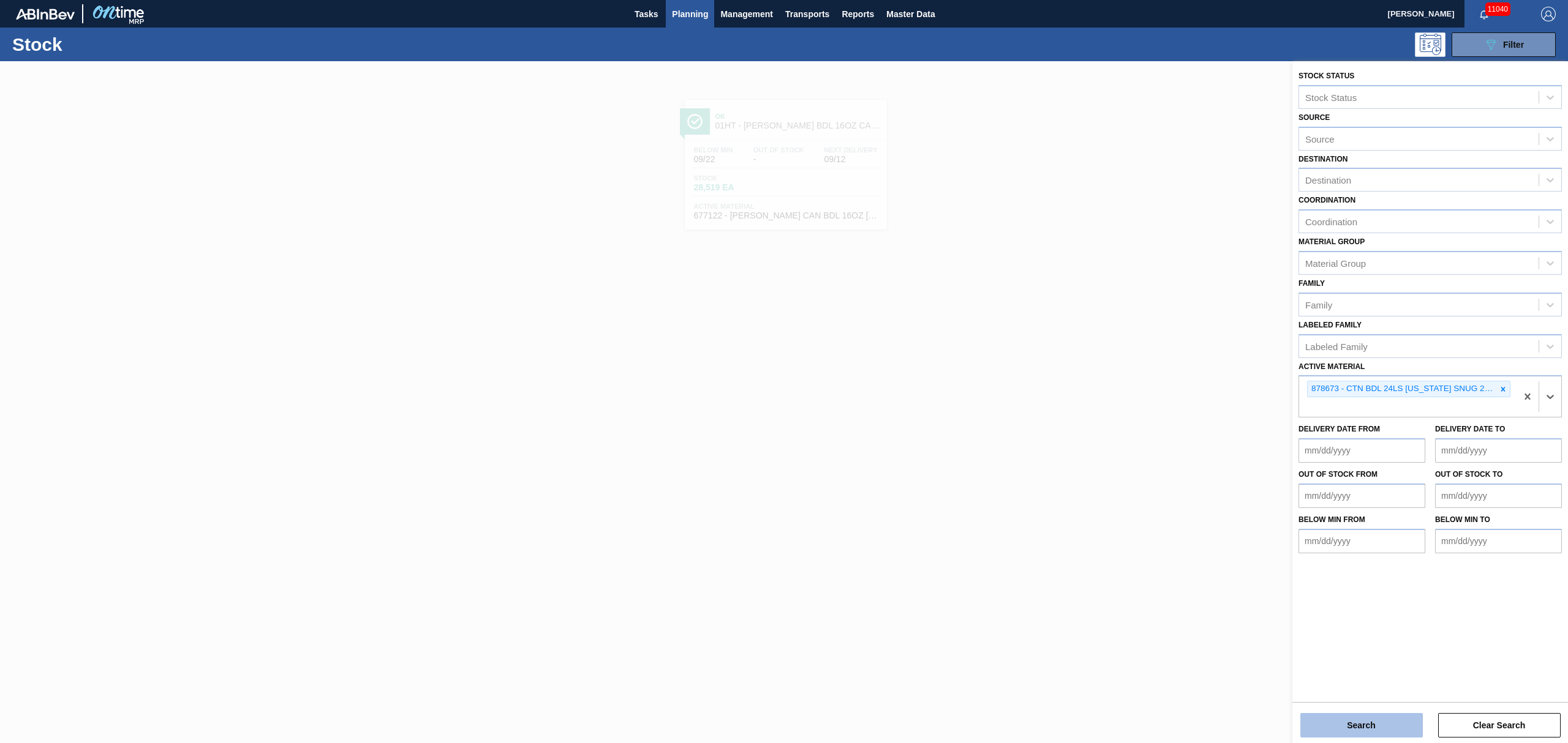
click at [1379, 715] on button "Search" at bounding box center [1361, 725] width 123 height 24
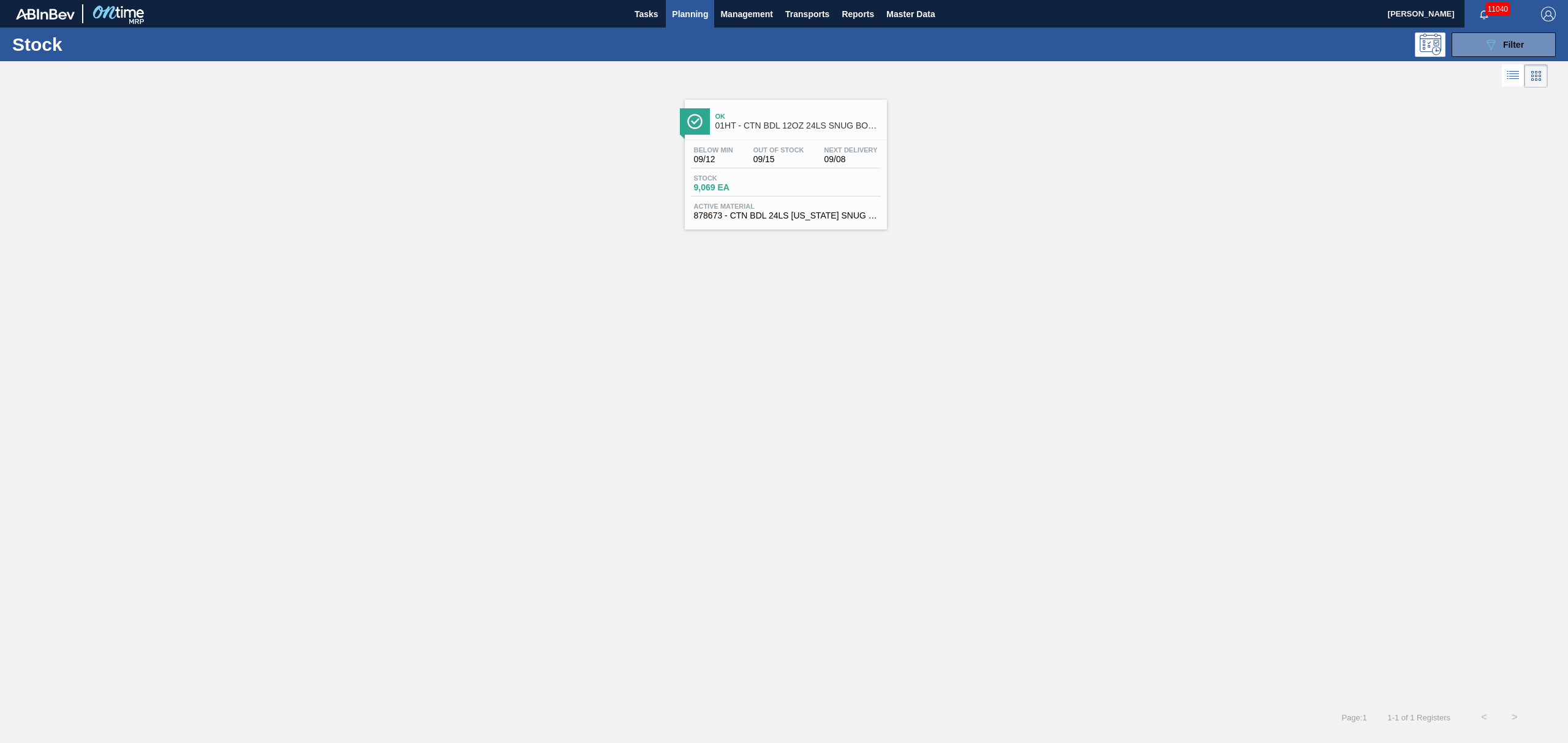
click at [745, 143] on div "Below Min 09/12 Out Of Stock 09/15 Next Delivery 09/08 Stock 9,069 EA Active Ma…" at bounding box center [785, 182] width 202 height 84
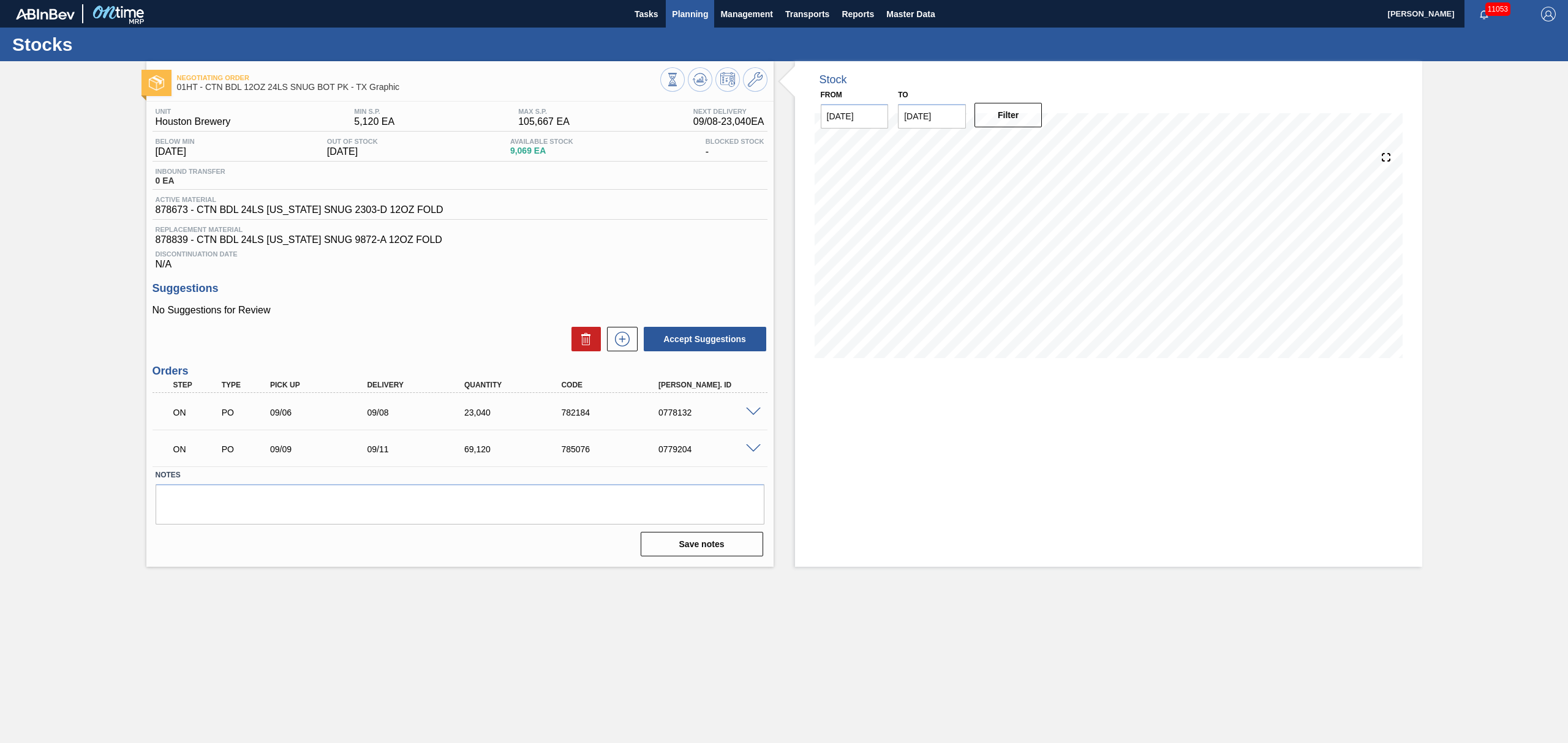
click at [704, 15] on span "Planning" at bounding box center [690, 14] width 36 height 15
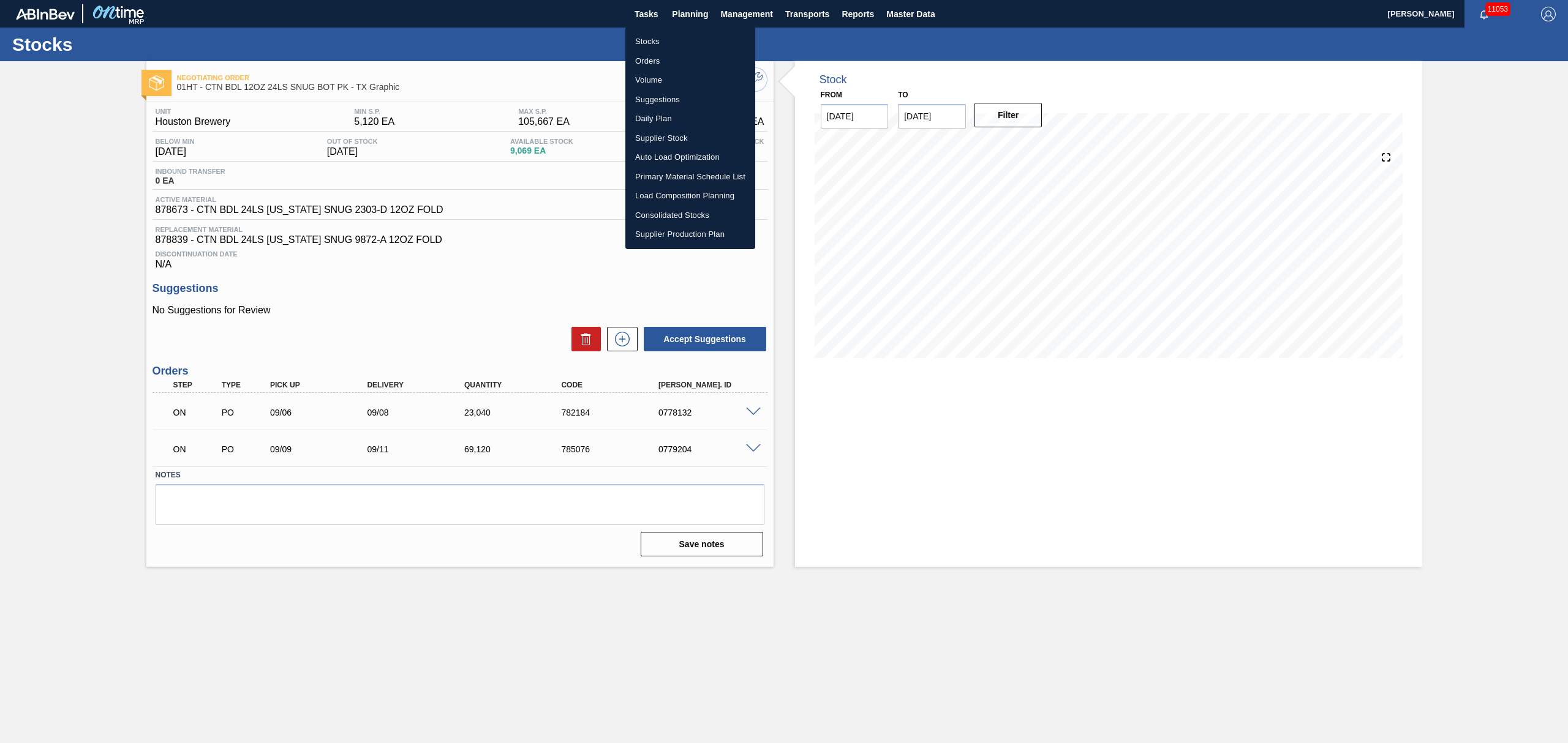
click at [669, 98] on li "Suggestions" at bounding box center [690, 100] width 130 height 20
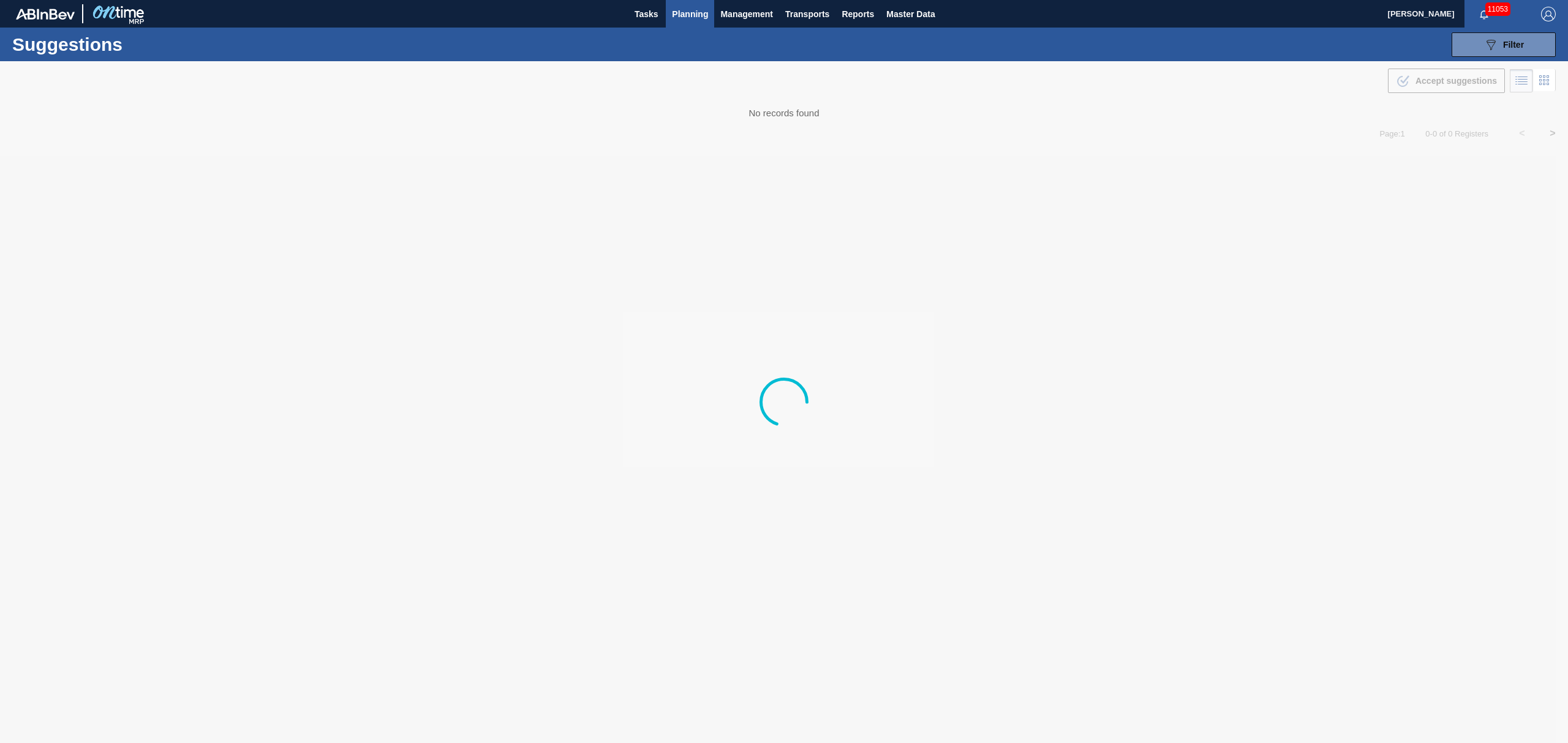
type from "[DATE]"
type to "[DATE]"
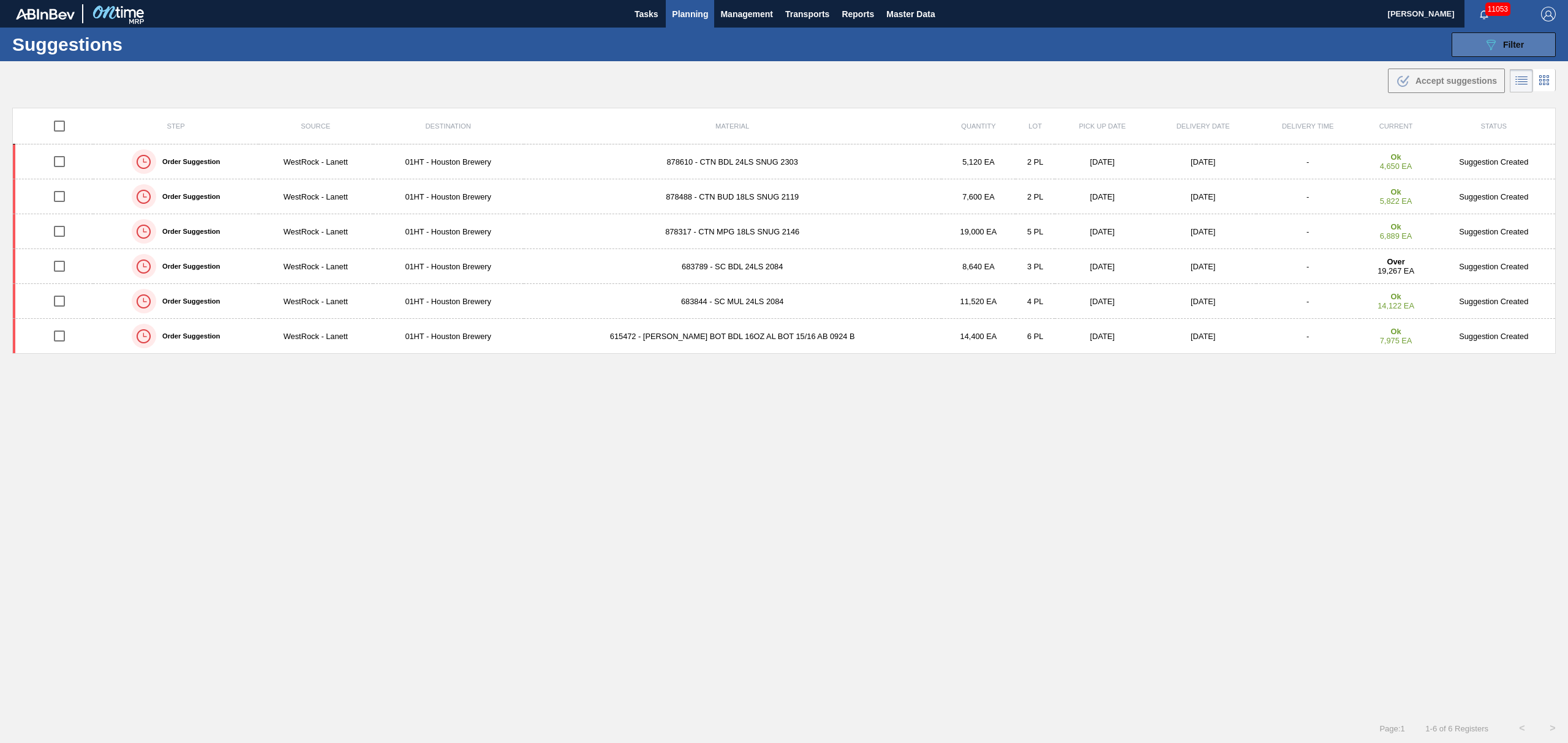
click at [1512, 43] on span "Filter" at bounding box center [1514, 44] width 21 height 10
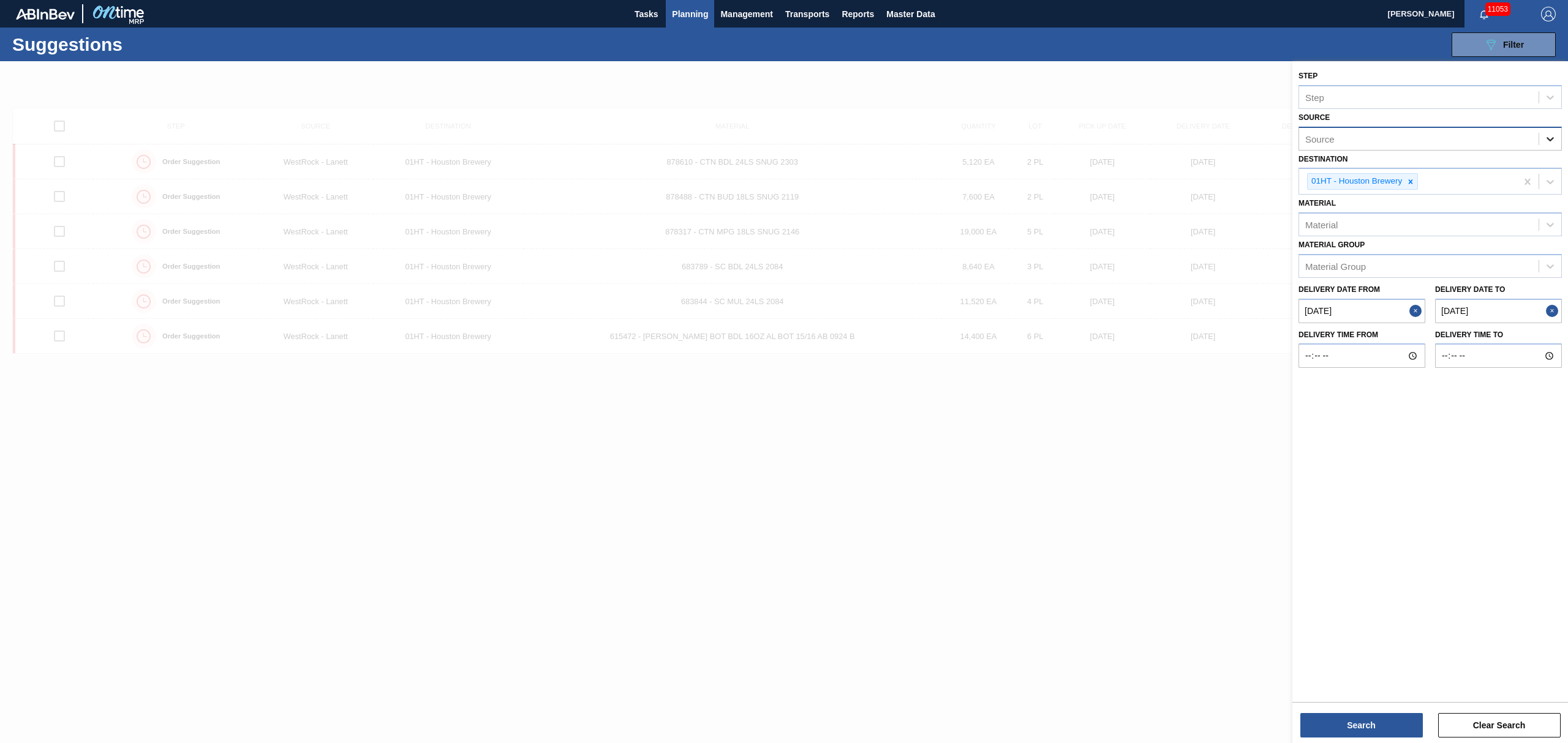
click at [1545, 141] on icon at bounding box center [1550, 139] width 12 height 12
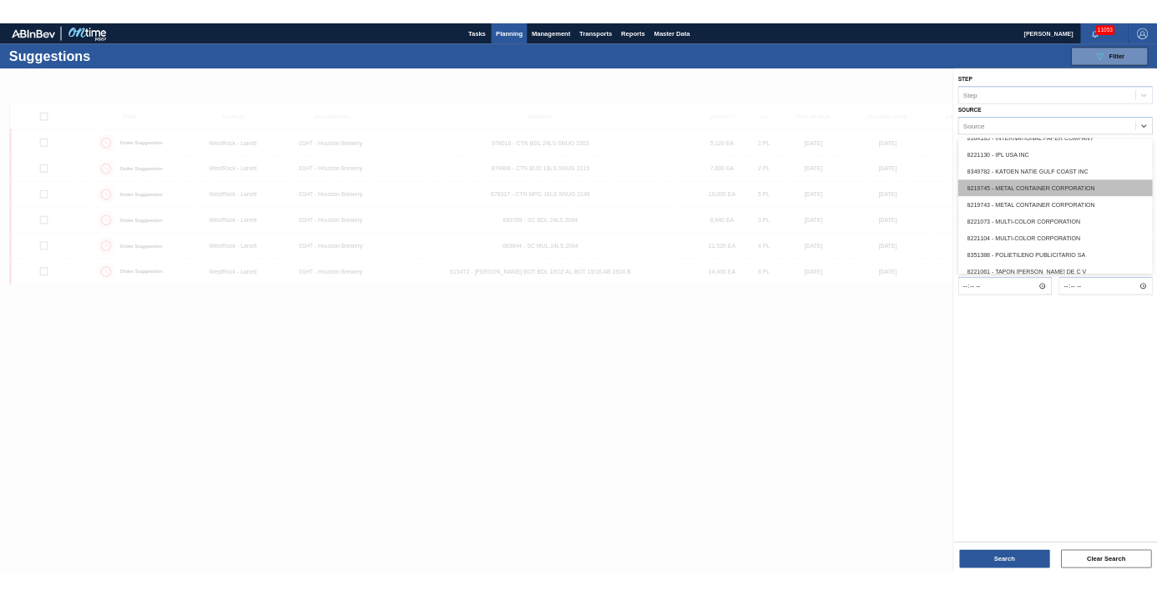
scroll to position [556, 0]
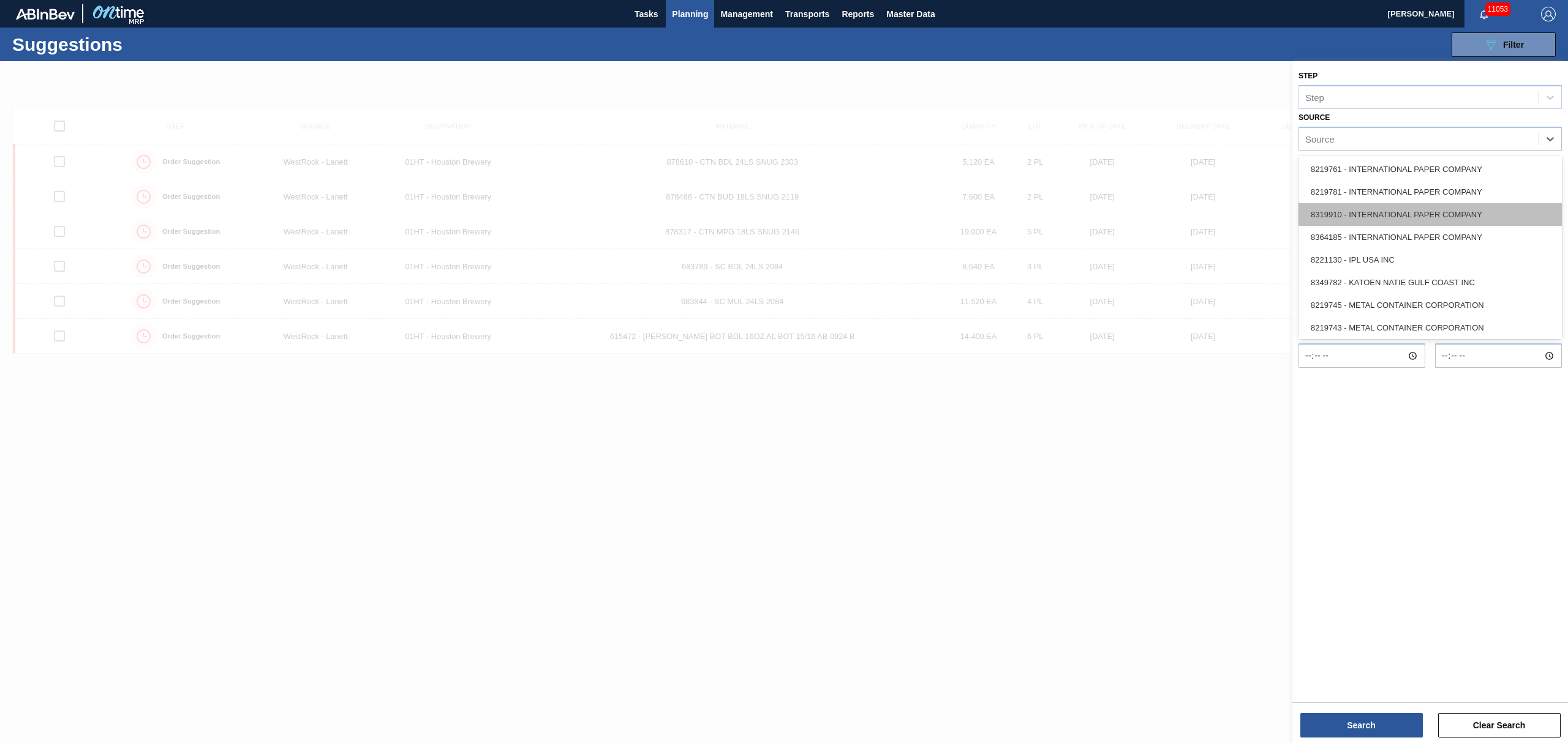
click at [1385, 217] on div "8319910 - INTERNATIONAL PAPER COMPANY" at bounding box center [1430, 214] width 263 height 23
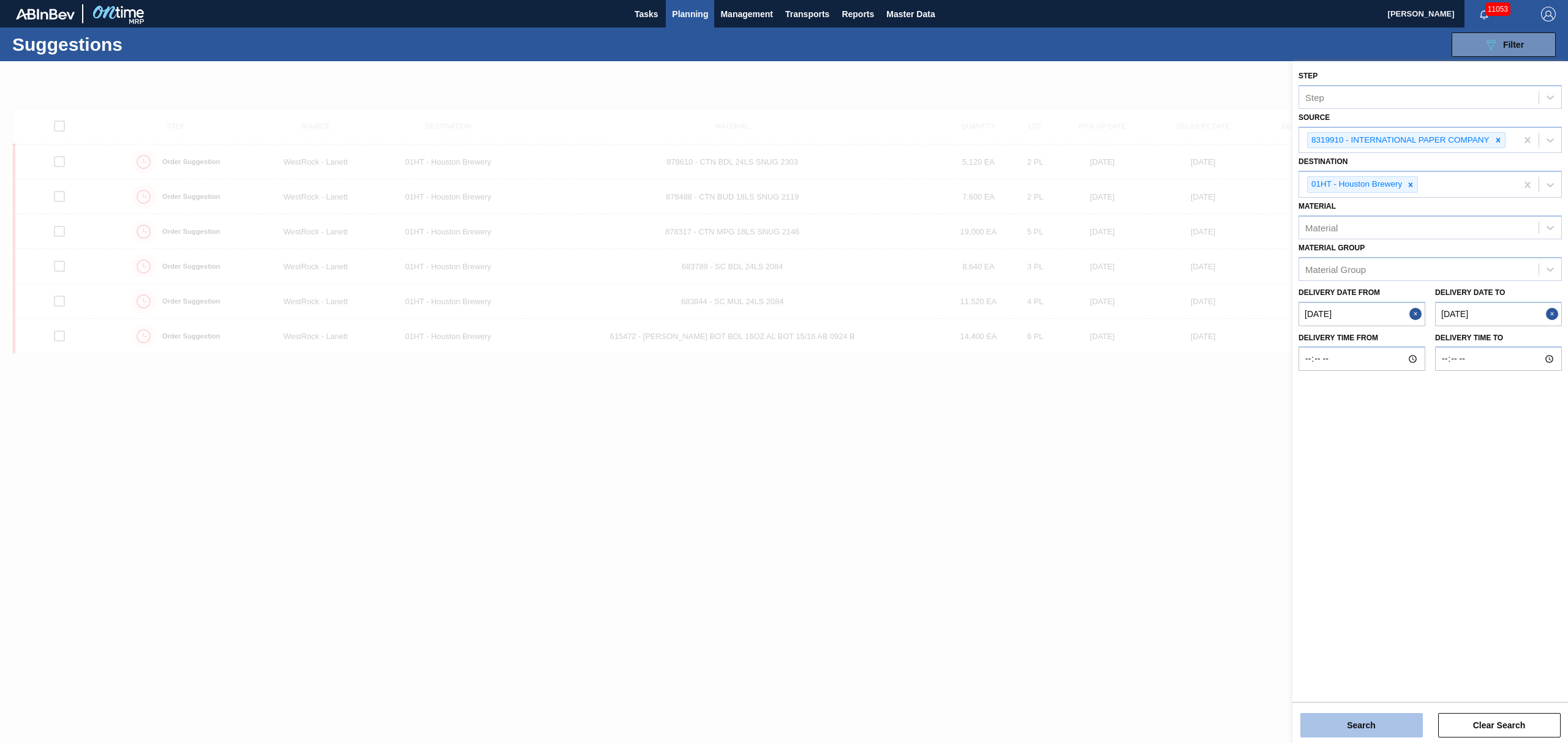
click at [1385, 728] on button "Search" at bounding box center [1361, 725] width 123 height 24
